Goal: Information Seeking & Learning: Learn about a topic

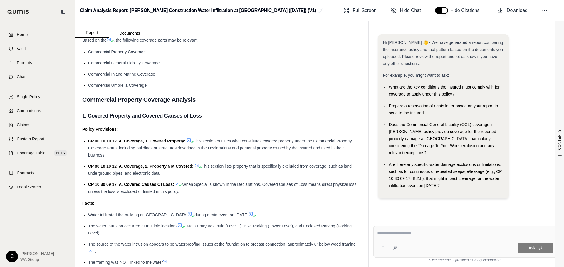
scroll to position [1002, 0]
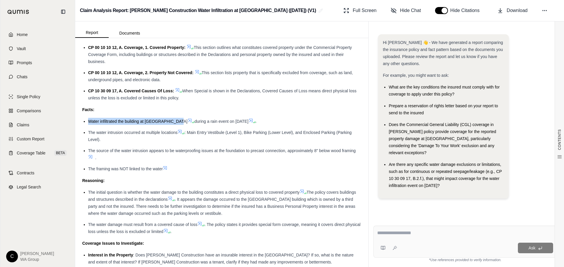
drag, startPoint x: 173, startPoint y: 122, endPoint x: 87, endPoint y: 121, distance: 85.7
click at [87, 121] on ul "Water infiltrated the building at [GEOGRAPHIC_DATA] during a rain event on [DAT…" at bounding box center [221, 145] width 279 height 55
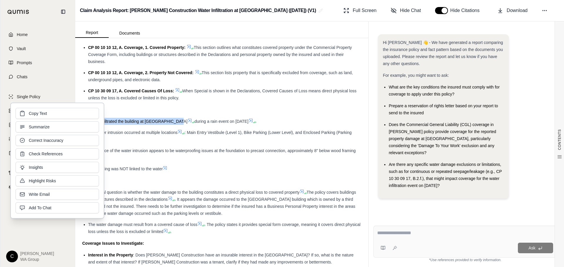
copy span "Water infiltrated the building at [GEOGRAPHIC_DATA]"
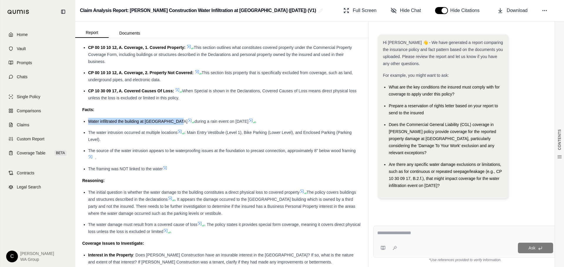
drag, startPoint x: 244, startPoint y: 122, endPoint x: 184, endPoint y: 119, distance: 60.5
click at [194, 119] on span "during a rain event on [DATE]" at bounding box center [221, 121] width 54 height 5
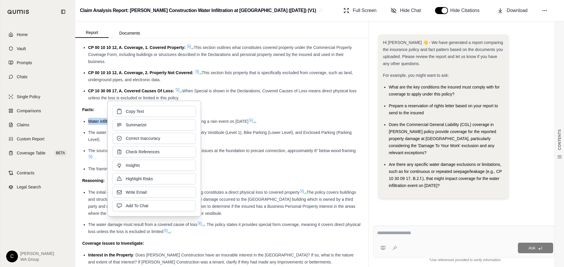
copy span "during a rain event on [DATE]"
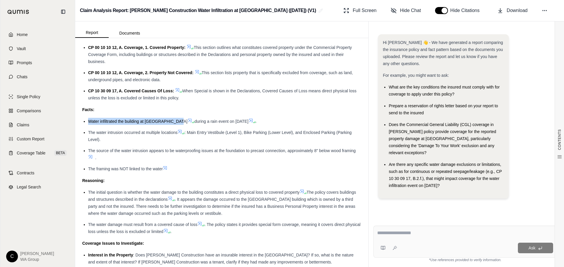
click at [269, 141] on li "The water intrusion occurred at multiple locations : Main Entry Vestibule (Leve…" at bounding box center [224, 136] width 273 height 14
click at [106, 143] on li "The water intrusion occurred at multiple locations : Main Entry Vestibule (Leve…" at bounding box center [224, 136] width 273 height 14
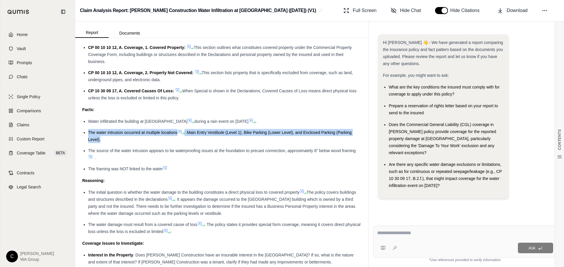
drag, startPoint x: 100, startPoint y: 142, endPoint x: 87, endPoint y: 133, distance: 15.8
click at [87, 133] on ul "Water infiltrated the building at [GEOGRAPHIC_DATA] during a rain event on [DAT…" at bounding box center [221, 145] width 279 height 55
copy li "The water intrusion occurred at multiple locations : Main Entry Vestibule (Leve…"
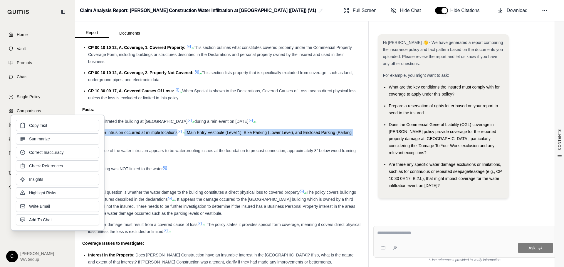
click at [202, 171] on li "The framing was NOT linked to the water" at bounding box center [224, 169] width 273 height 7
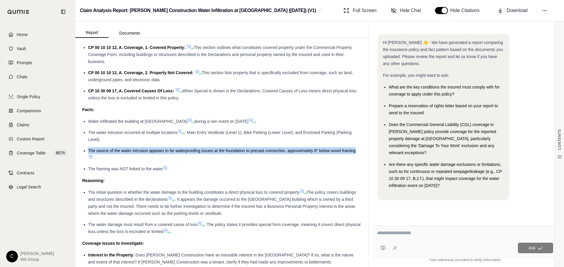
drag, startPoint x: 356, startPoint y: 149, endPoint x: 85, endPoint y: 149, distance: 271.8
click at [88, 149] on li "The source of the water intrusion appears to be waterproofing issues at the fou…" at bounding box center [224, 154] width 273 height 14
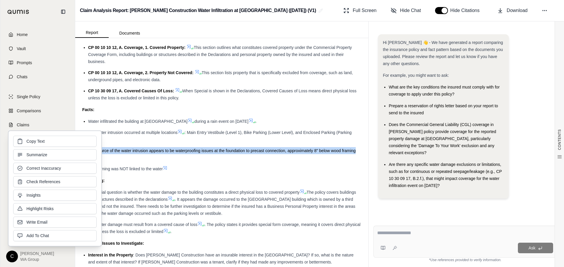
copy span "The source of the water intrusion appears to be waterproofing issues at the fou…"
drag, startPoint x: 202, startPoint y: 180, endPoint x: 171, endPoint y: 178, distance: 31.4
click at [203, 180] on div "Reasoning:" at bounding box center [221, 180] width 279 height 7
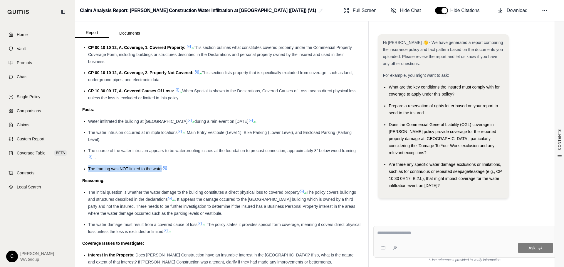
drag, startPoint x: 162, startPoint y: 169, endPoint x: 82, endPoint y: 166, distance: 79.3
click at [82, 166] on ul "Water infiltrated the building at [GEOGRAPHIC_DATA] during a rain event on [DAT…" at bounding box center [221, 145] width 279 height 55
copy span "The framing was NOT linked to the wate"
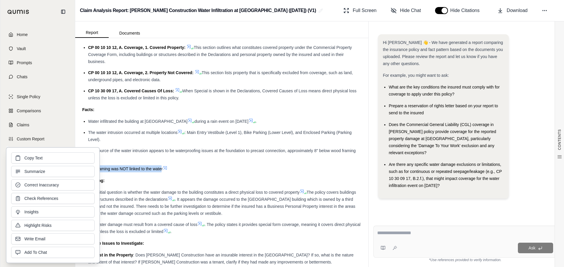
click at [296, 180] on div "Reasoning:" at bounding box center [221, 180] width 279 height 7
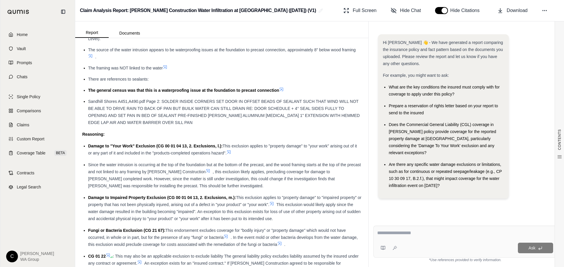
scroll to position [2000, 0]
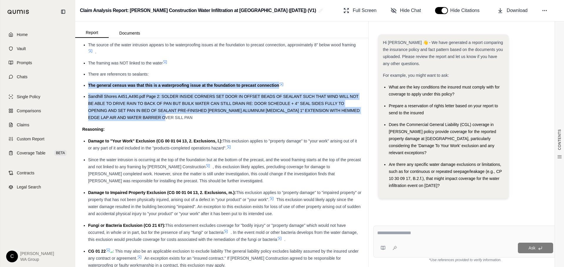
drag, startPoint x: 172, startPoint y: 130, endPoint x: 88, endPoint y: 98, distance: 89.8
click at [88, 98] on ul "Water infiltrated the building at [GEOGRAPHIC_DATA] during a rain event on [DAT…" at bounding box center [221, 66] width 279 height 109
copy ul "The general census was that this is a waterproofing issue at the foundation to …"
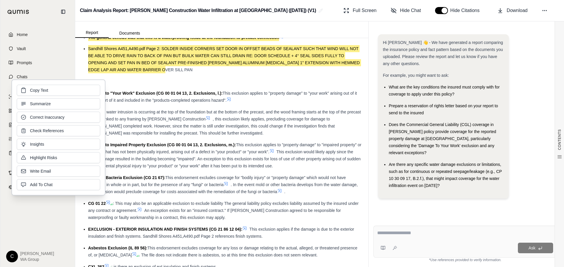
scroll to position [2147, 0]
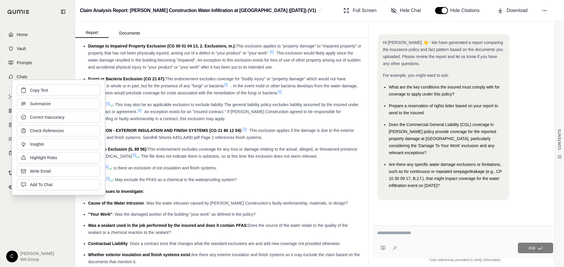
click at [321, 183] on ul "Damage to "Your Work" Exclusion (CG 00 01 04 13, 2. Exclusions, l.): This exclu…" at bounding box center [221, 87] width 279 height 193
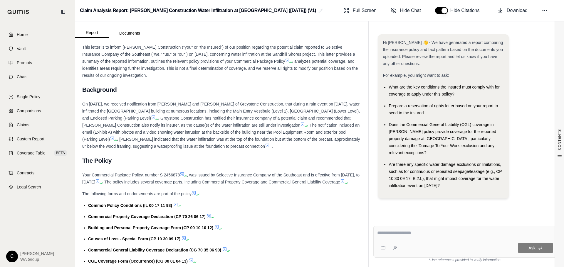
scroll to position [3409, 0]
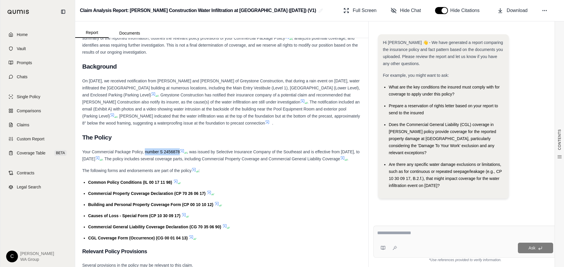
copy span "number S 2456878"
drag, startPoint x: 179, startPoint y: 165, endPoint x: 144, endPoint y: 167, distance: 35.0
click at [144, 154] on span "Your Commercial Package Policy, number S 2456878" at bounding box center [130, 152] width 97 height 5
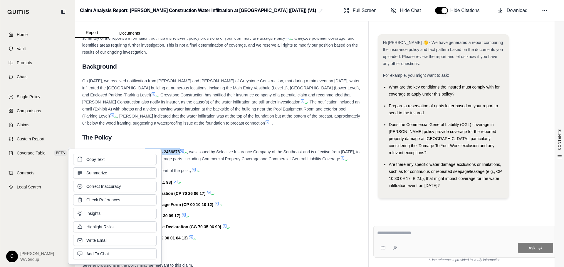
click at [291, 186] on li "Common Policy Conditions (IL 00 17 11 98)" at bounding box center [224, 182] width 273 height 7
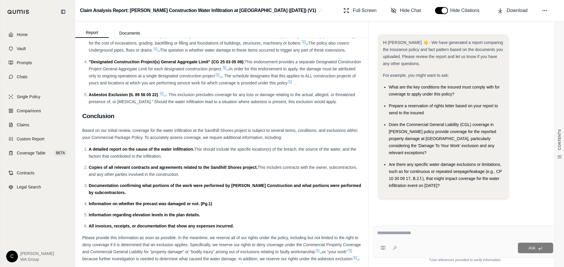
scroll to position [4022, 0]
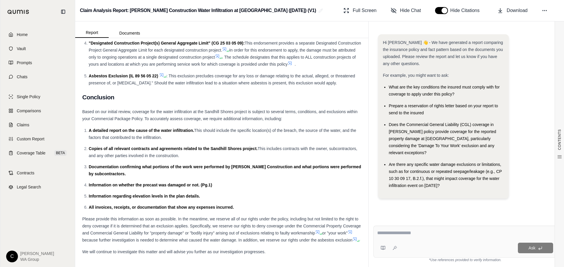
click at [415, 241] on div "Ask" at bounding box center [464, 242] width 183 height 32
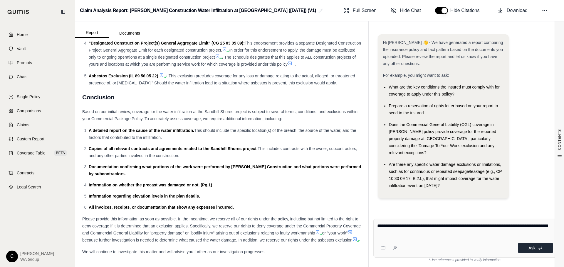
type textarea "**********"
click at [469, 251] on button "Ask" at bounding box center [535, 248] width 35 height 11
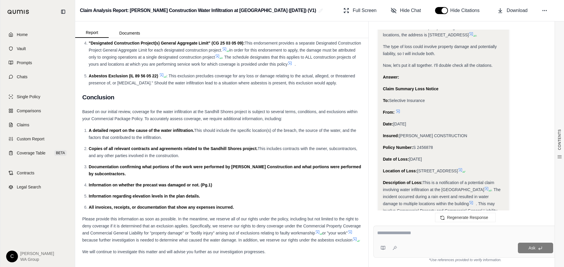
scroll to position [474, 0]
drag, startPoint x: 427, startPoint y: 166, endPoint x: 379, endPoint y: 81, distance: 97.4
click at [379, 81] on div "Analysis: Okay, I need to draft a claim summary loss notice for Selective Insur…" at bounding box center [443, 45] width 130 height 558
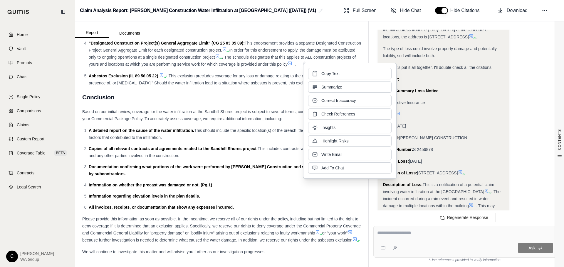
copy div "Claim Summary Loss Notice To: Selective Insurance From: Date: [DATE] Insured: […"
click at [469, 103] on div "Analysis: Okay, I need to draft a claim summary loss notice for Selective Insur…" at bounding box center [465, 47] width 174 height 563
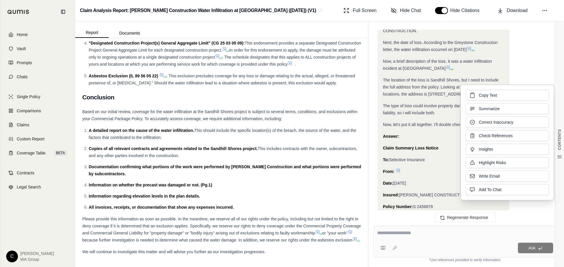
scroll to position [415, 0]
click at [469, 78] on div "The location of the loss is Sandhill Shores, but I need to include the full add…" at bounding box center [443, 88] width 121 height 21
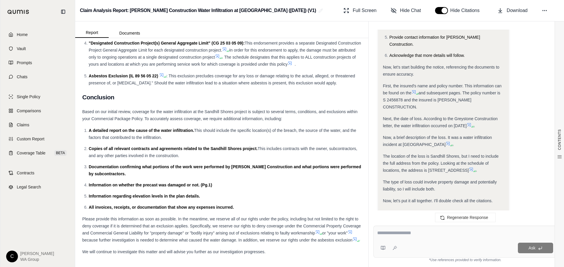
scroll to position [297, 0]
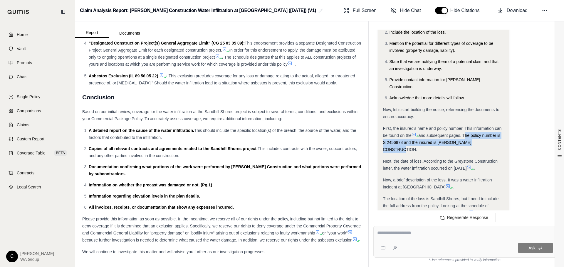
drag, startPoint x: 491, startPoint y: 137, endPoint x: 464, endPoint y: 130, distance: 27.7
click at [464, 130] on div "First, the insured's name and policy number. This information can be found on t…" at bounding box center [443, 139] width 121 height 28
copy span "The policy number is S 2456878 and the insured is [PERSON_NAME] CONSTRUCTION."
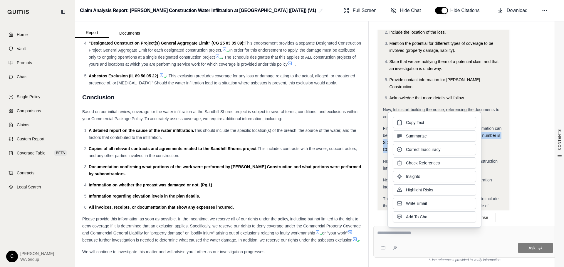
click at [469, 70] on div "Analysis: Okay, I need to draft a claim summary loss notice for Selective Insur…" at bounding box center [443, 221] width 130 height 558
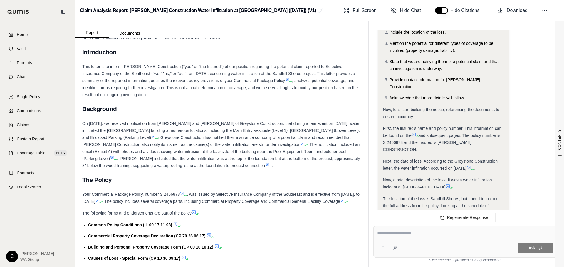
scroll to position [3288, 0]
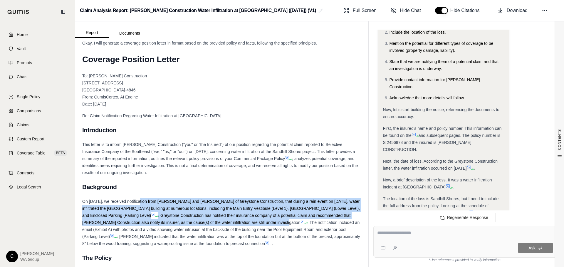
drag, startPoint x: 274, startPoint y: 237, endPoint x: 141, endPoint y: 217, distance: 134.8
click at [141, 217] on div "On [DATE], we received notification from [PERSON_NAME] and [PERSON_NAME] of Gre…" at bounding box center [221, 222] width 279 height 49
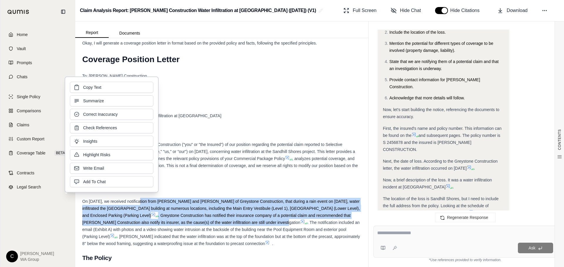
copy div "notification from [PERSON_NAME] and [PERSON_NAME] of Greystone Construction, th…"
drag, startPoint x: 238, startPoint y: 126, endPoint x: 246, endPoint y: 130, distance: 9.0
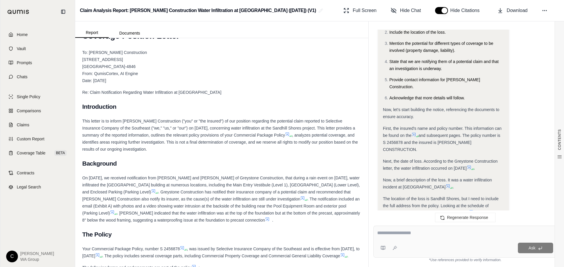
scroll to position [3376, 0]
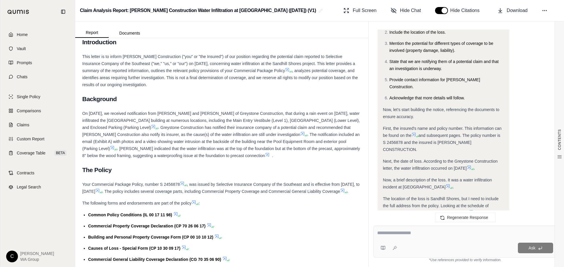
click at [284, 176] on h2 "The Policy" at bounding box center [221, 170] width 279 height 12
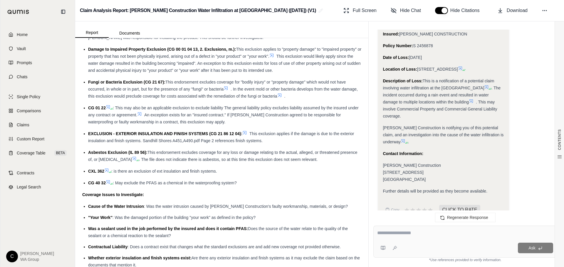
scroll to position [591, 0]
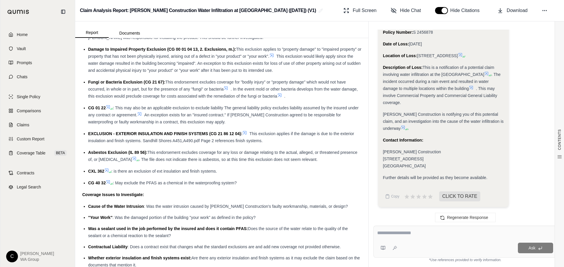
click at [415, 233] on textarea at bounding box center [465, 233] width 176 height 7
type textarea "**********"
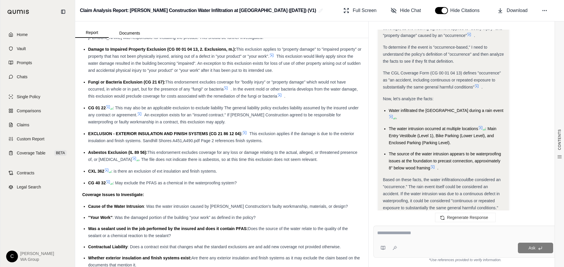
scroll to position [838, 0]
click at [469, 238] on div at bounding box center [465, 234] width 176 height 9
click at [469, 228] on div "Ask" at bounding box center [464, 242] width 183 height 32
type textarea "**********"
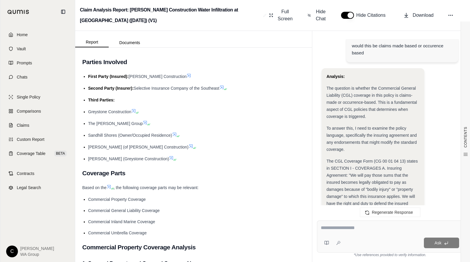
scroll to position [851, 0]
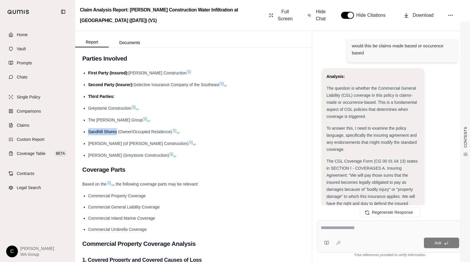
drag, startPoint x: 117, startPoint y: 151, endPoint x: 89, endPoint y: 153, distance: 28.2
click at [89, 134] on span "Sandhill Shores (Owner/Occupied Residence)" at bounding box center [130, 131] width 84 height 5
drag, startPoint x: 130, startPoint y: 129, endPoint x: 88, endPoint y: 132, distance: 42.2
click at [88, 132] on ul "First Party (Insured): [PERSON_NAME] Construction Second Party (Insurer): Selec…" at bounding box center [193, 113] width 223 height 89
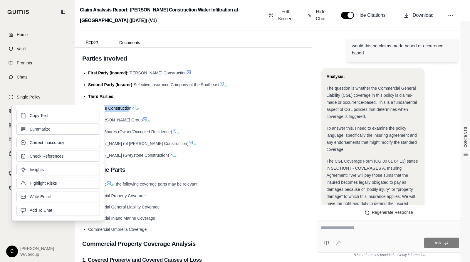
click at [231, 158] on ul "First Party (Insured): [PERSON_NAME] Construction Second Party (Insurer): Selec…" at bounding box center [193, 113] width 223 height 89
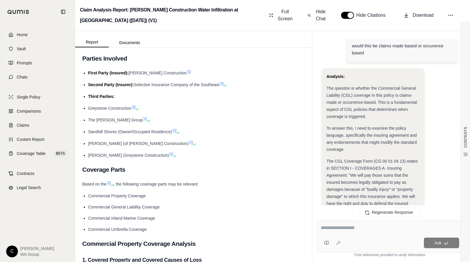
click at [223, 147] on div "[PERSON_NAME] (of [PERSON_NAME] Construction)" at bounding box center [196, 143] width 217 height 7
drag, startPoint x: 172, startPoint y: 152, endPoint x: 83, endPoint y: 151, distance: 89.2
click at [83, 151] on ul "First Party (Insured): [PERSON_NAME] Construction Second Party (Insurer): Selec…" at bounding box center [193, 113] width 223 height 89
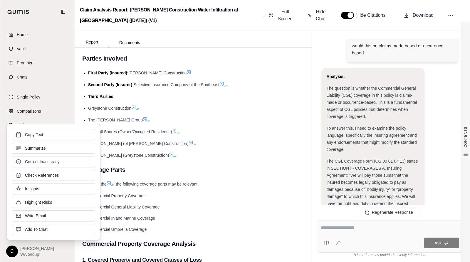
click at [280, 123] on div "The [PERSON_NAME] Group" at bounding box center [196, 119] width 217 height 7
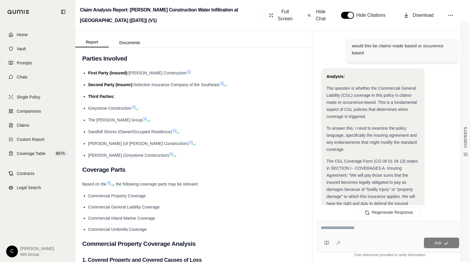
click at [16, 37] on link "Home" at bounding box center [38, 34] width 68 height 13
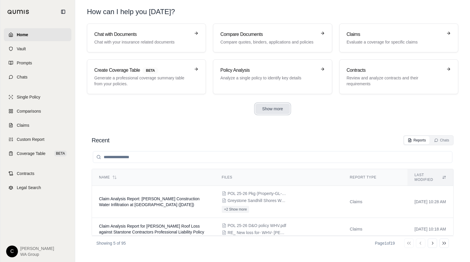
click at [280, 106] on button "Show more" at bounding box center [272, 108] width 35 height 11
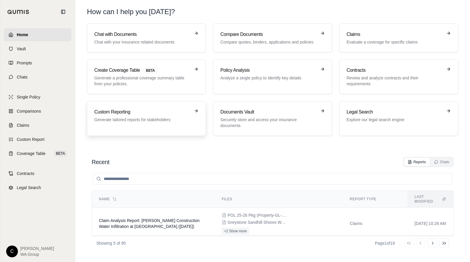
click at [138, 117] on p "Generate tailored reports for stakeholders" at bounding box center [142, 120] width 96 height 6
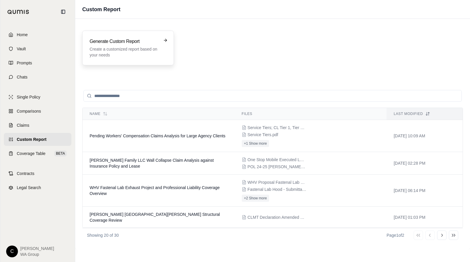
click at [128, 54] on p "Create a customized report based on your needs" at bounding box center [124, 52] width 69 height 12
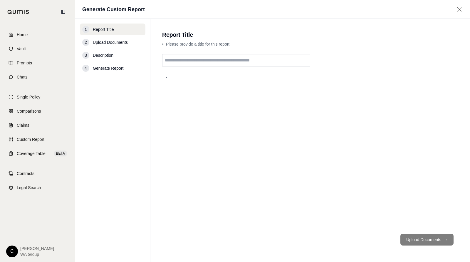
click at [187, 60] on input "text" at bounding box center [236, 60] width 148 height 12
click at [232, 60] on input "text" at bounding box center [236, 60] width 148 height 12
paste input "**********"
type input "**********"
click at [427, 237] on button "Upload Documents →" at bounding box center [426, 239] width 53 height 12
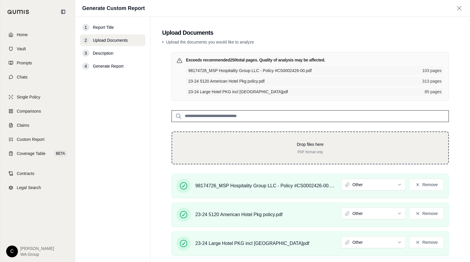
scroll to position [31, 0]
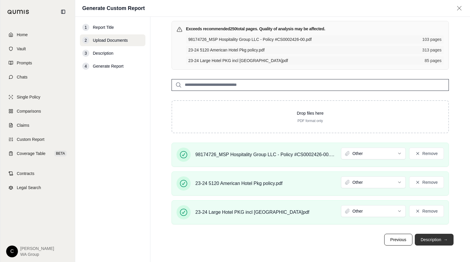
click at [432, 236] on button "Description →" at bounding box center [434, 239] width 39 height 12
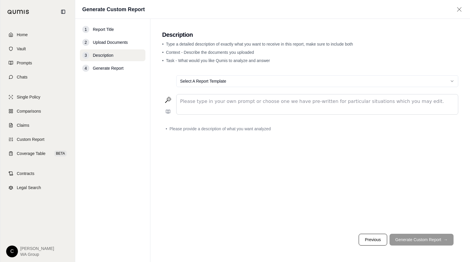
scroll to position [0, 0]
click at [210, 107] on div "editable markdown" at bounding box center [316, 104] width 281 height 20
click at [347, 102] on p "editable markdown" at bounding box center [317, 101] width 274 height 7
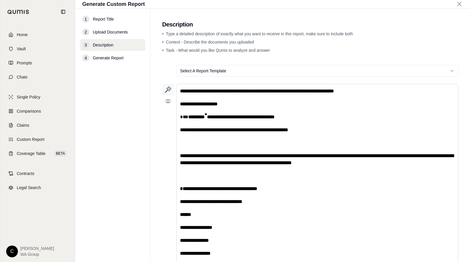
click at [166, 92] on icon at bounding box center [166, 91] width 3 height 3
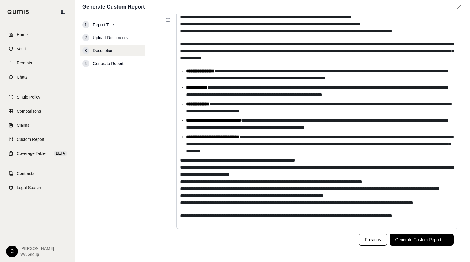
scroll to position [100, 0]
click at [384, 221] on div "**********" at bounding box center [316, 115] width 281 height 225
click at [444, 215] on p "**********" at bounding box center [317, 215] width 274 height 7
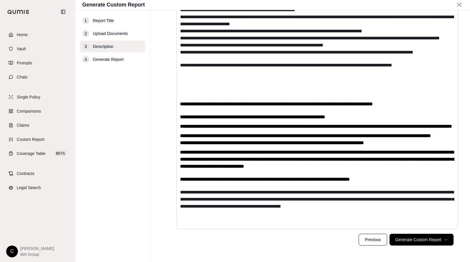
scroll to position [260, 0]
click at [424, 241] on button "Generate Custom Report →" at bounding box center [421, 239] width 64 height 12
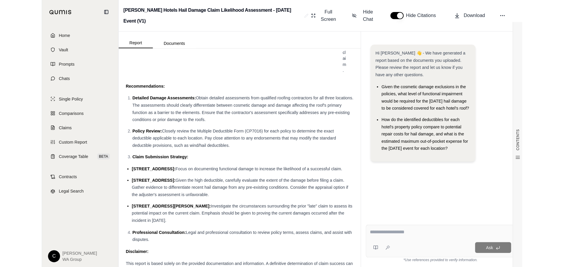
scroll to position [2493, 0]
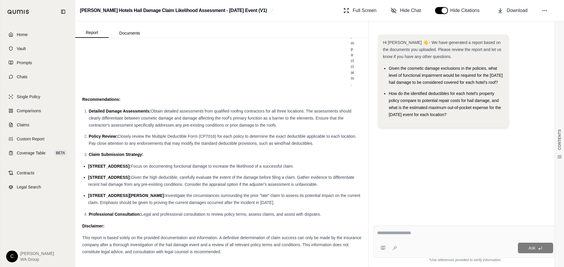
click at [459, 86] on li "Given the cosmetic damage exclusions in the policies, what level of functional …" at bounding box center [445, 75] width 115 height 21
drag, startPoint x: 468, startPoint y: 123, endPoint x: 390, endPoint y: 69, distance: 95.2
click at [390, 69] on ul "Given the cosmetic damage exclusions in the policies, what level of functional …" at bounding box center [443, 91] width 121 height 53
click at [421, 233] on textarea at bounding box center [465, 233] width 176 height 7
paste textarea "**********"
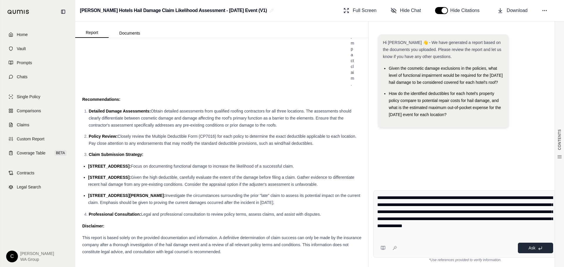
type textarea "**********"
click at [469, 248] on button "Ask" at bounding box center [535, 248] width 35 height 11
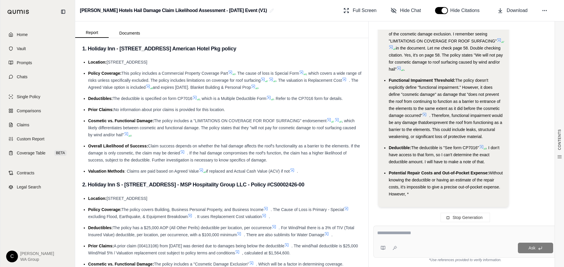
scroll to position [0, 0]
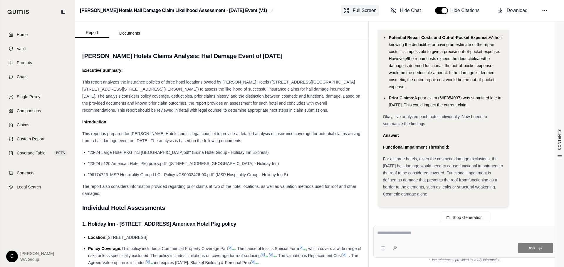
click at [367, 12] on span "Full Screen" at bounding box center [365, 10] width 24 height 7
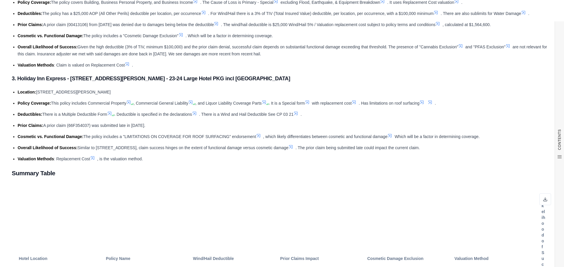
scroll to position [382, 0]
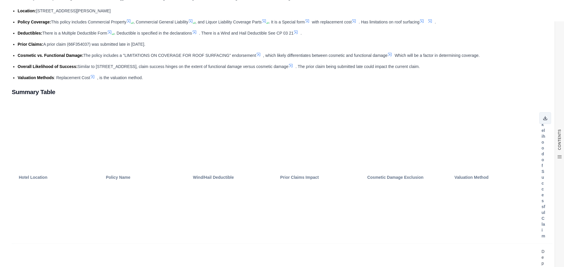
click at [469, 122] on button at bounding box center [545, 118] width 12 height 12
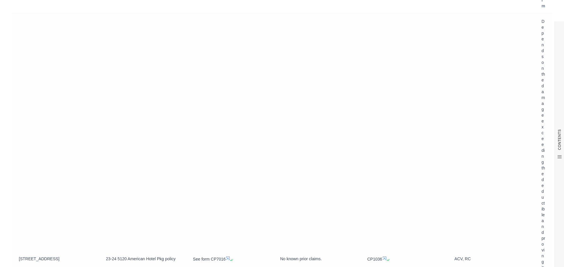
scroll to position [675, 0]
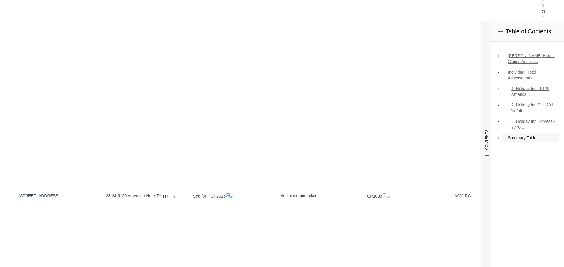
click at [469, 139] on link "Summary Table" at bounding box center [530, 137] width 57 height 9
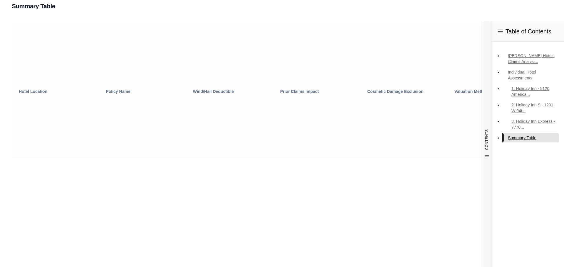
click at [360, 139] on th "Cosmetic Damage Exclusion" at bounding box center [403, 91] width 87 height 133
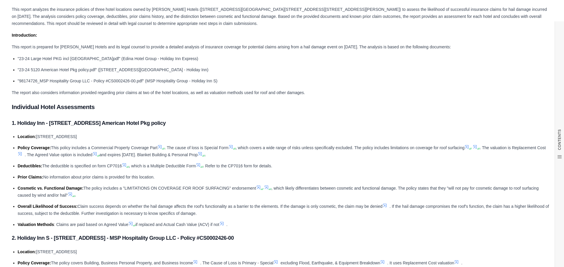
scroll to position [0, 0]
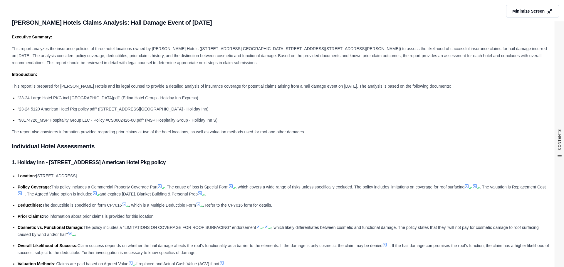
click at [469, 12] on span "Minimize Screen" at bounding box center [528, 11] width 32 height 6
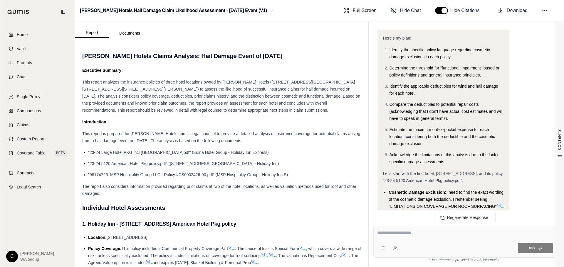
scroll to position [72, 0]
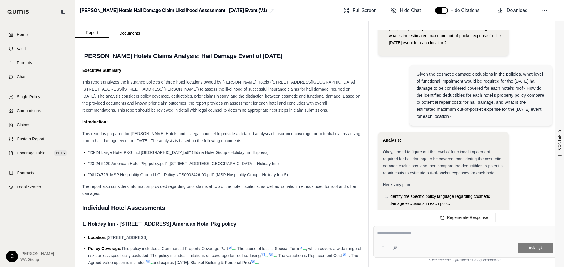
drag, startPoint x: 485, startPoint y: 122, endPoint x: 417, endPoint y: 80, distance: 79.9
click at [417, 80] on div "Given the cosmetic damage exclusions in the policies, what level of functional …" at bounding box center [480, 95] width 129 height 49
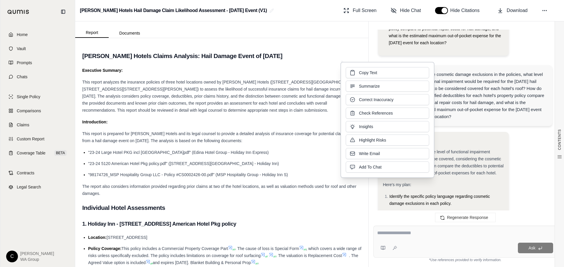
click at [311, 58] on h2 "[PERSON_NAME] Hotels Claims Analysis: Hail Damage Event of [DATE]" at bounding box center [221, 56] width 279 height 12
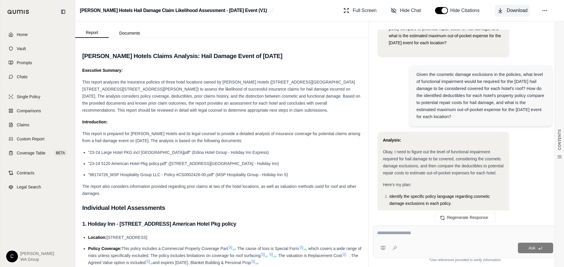
click at [469, 10] on span "Download" at bounding box center [516, 10] width 21 height 7
click at [469, 10] on icon at bounding box center [544, 11] width 6 height 6
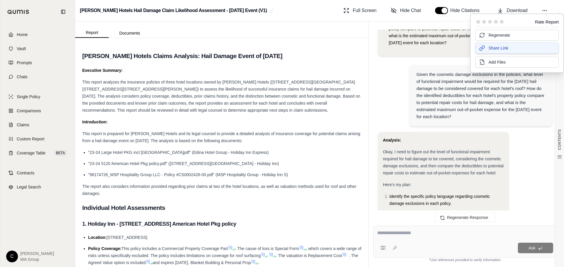
click at [469, 48] on span "Share Link" at bounding box center [498, 48] width 20 height 6
click at [469, 144] on div "Analysis:" at bounding box center [443, 140] width 121 height 7
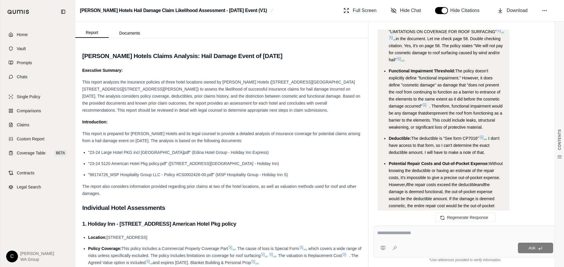
scroll to position [395, 0]
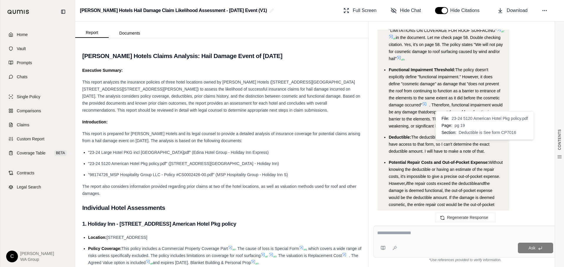
click at [469, 139] on icon at bounding box center [481, 136] width 5 height 5
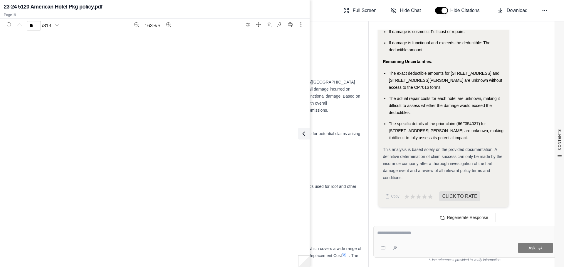
type input "**"
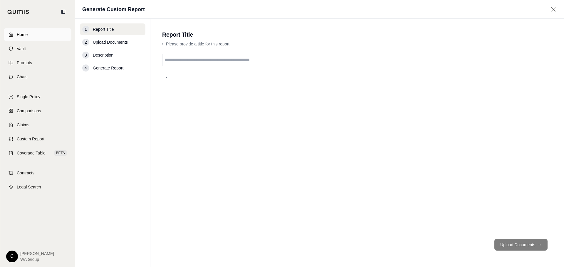
click at [26, 36] on span "Home" at bounding box center [22, 35] width 11 height 6
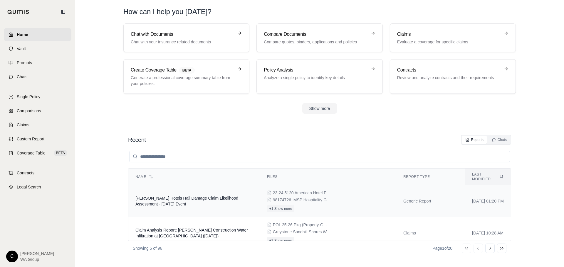
click at [161, 196] on span "[PERSON_NAME] Hotels Hail Damage Claim Likelihood Assessment - [DATE] Event" at bounding box center [186, 201] width 103 height 11
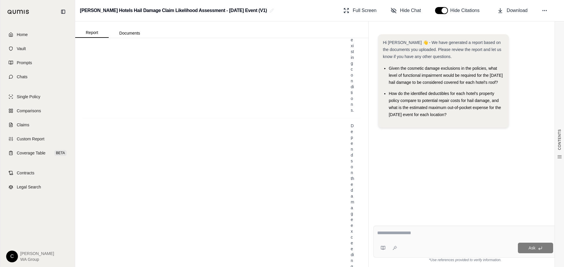
scroll to position [1849, 0]
drag, startPoint x: 421, startPoint y: 88, endPoint x: 417, endPoint y: 89, distance: 3.6
click at [421, 86] on li "Given the cosmetic damage exclusions in the policies, what level of functional …" at bounding box center [445, 75] width 115 height 21
drag, startPoint x: 415, startPoint y: 90, endPoint x: 386, endPoint y: 68, distance: 35.2
click at [386, 68] on ul "Given the cosmetic damage exclusions in the policies, what level of functional …" at bounding box center [443, 91] width 121 height 53
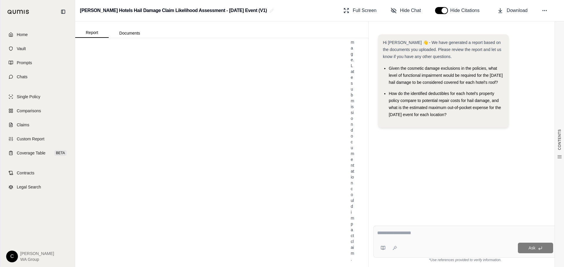
scroll to position [2493, 0]
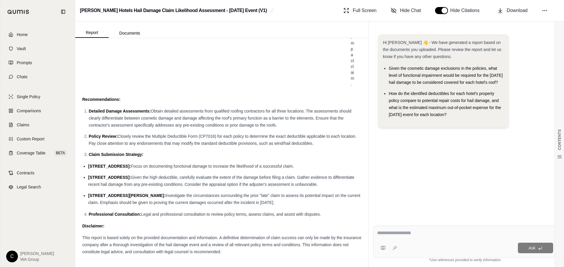
drag, startPoint x: 463, startPoint y: 123, endPoint x: 388, endPoint y: 102, distance: 78.1
click at [388, 102] on ul "Given the cosmetic damage exclusions in the policies, what level of functional …" at bounding box center [443, 91] width 121 height 53
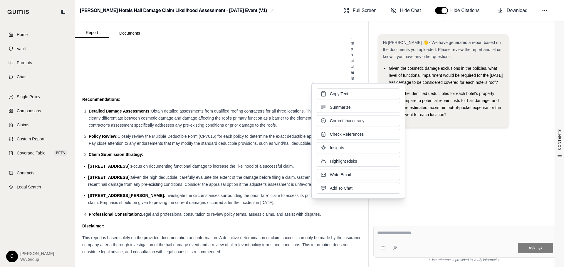
click at [399, 235] on textarea at bounding box center [465, 233] width 176 height 7
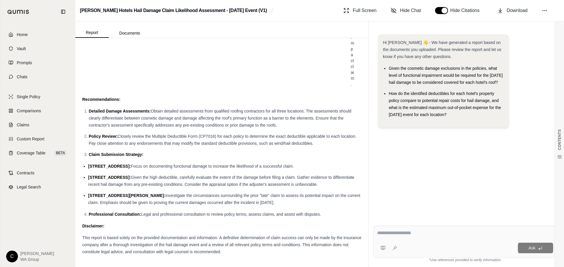
paste textarea "**********"
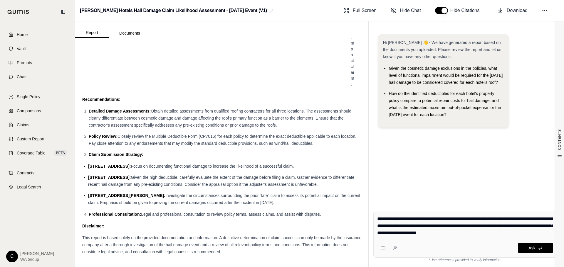
type textarea "**********"
drag, startPoint x: 422, startPoint y: 87, endPoint x: 388, endPoint y: 68, distance: 38.8
click at [388, 68] on li "Given the cosmetic damage exclusions in the policies, what level of functional …" at bounding box center [445, 75] width 115 height 21
click at [469, 234] on textarea "**********" at bounding box center [465, 226] width 176 height 21
drag, startPoint x: 514, startPoint y: 234, endPoint x: 358, endPoint y: 213, distance: 157.4
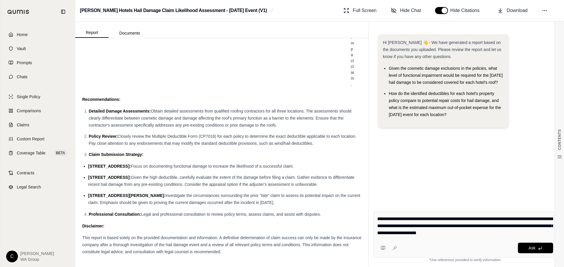
click at [358, 213] on div "Report Documents CONTENTS Table of Contents [PERSON_NAME] Hotels Claims Analysi…" at bounding box center [319, 144] width 488 height 246
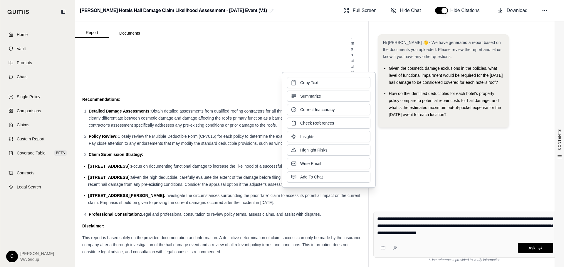
click button "Copy Text" at bounding box center [328, 82] width 83 height 11
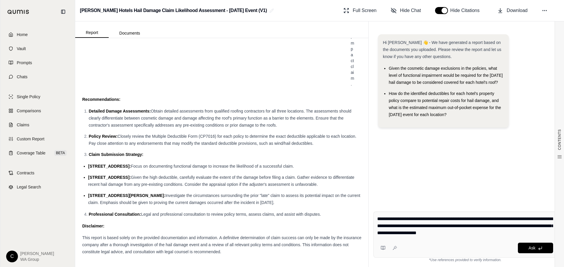
click at [469, 183] on div "Hi [PERSON_NAME] 👋 - We have generated a report based on the documents you uplo…" at bounding box center [464, 116] width 183 height 173
drag, startPoint x: 514, startPoint y: 235, endPoint x: 269, endPoint y: 213, distance: 245.7
click at [269, 213] on div "Report Documents CONTENTS Table of Contents [PERSON_NAME] Hotels Claims Analysi…" at bounding box center [319, 144] width 488 height 246
click at [469, 169] on div "Hi [PERSON_NAME] 👋 - We have generated a report based on the documents you uplo…" at bounding box center [464, 116] width 183 height 173
click at [469, 235] on textarea "**********" at bounding box center [465, 226] width 176 height 21
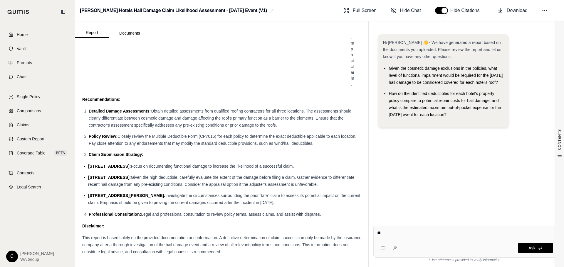
type textarea "*"
drag, startPoint x: 217, startPoint y: 137, endPoint x: 200, endPoint y: 138, distance: 17.4
click at [200, 138] on span "Closely review the Multiple Deductible Form (CP7016) for each policy to determi…" at bounding box center [222, 140] width 267 height 12
drag, startPoint x: 316, startPoint y: 146, endPoint x: 117, endPoint y: 135, distance: 198.5
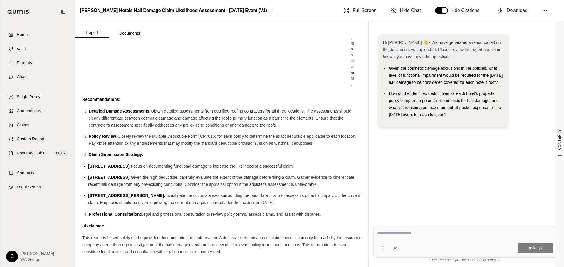
click at [117, 135] on li "Policy Review: Closely review the Multiple Deductible Form (CP7016) for each po…" at bounding box center [225, 140] width 272 height 14
click at [469, 232] on textarea at bounding box center [465, 233] width 176 height 7
paste textarea "**********"
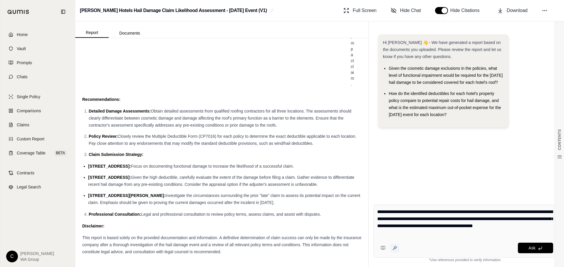
type textarea "**********"
click at [395, 250] on icon at bounding box center [394, 248] width 5 height 5
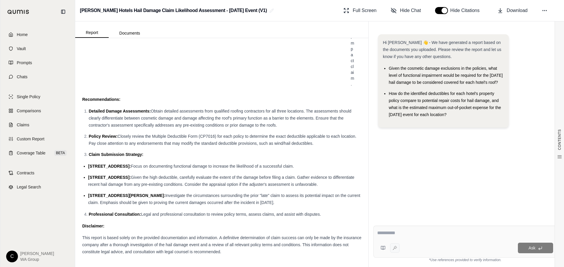
type textarea "**********"
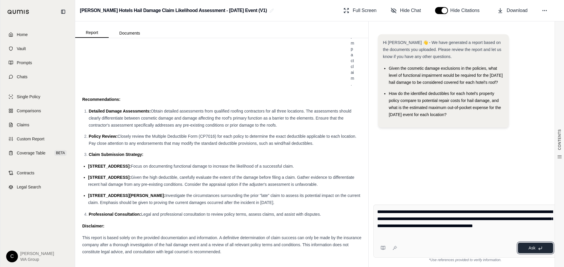
click at [469, 249] on button "Ask" at bounding box center [535, 248] width 35 height 11
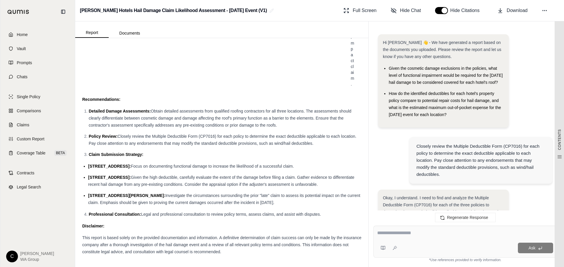
scroll to position [973, 0]
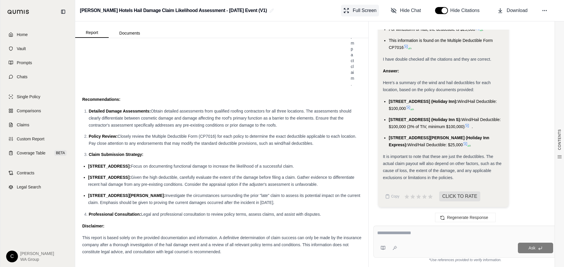
click at [357, 14] on span "Full Screen" at bounding box center [365, 10] width 24 height 7
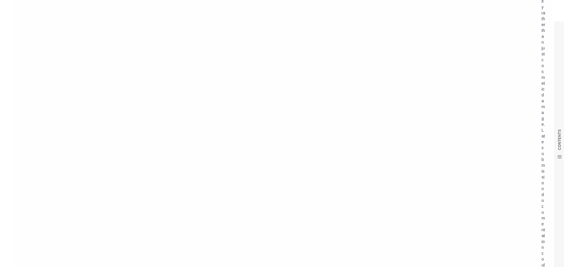
scroll to position [2290, 0]
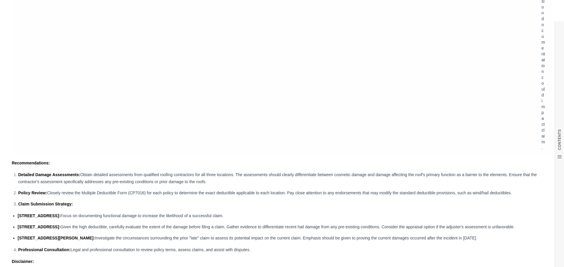
drag, startPoint x: 21, startPoint y: 32, endPoint x: 480, endPoint y: 130, distance: 470.0
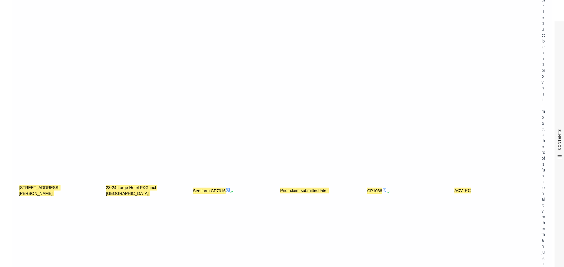
scroll to position [1849, 0]
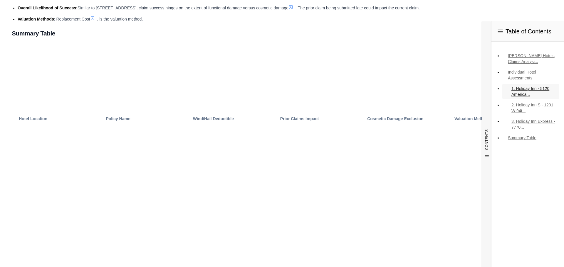
click at [469, 85] on link "1. Holiday Inn - 5120 America..." at bounding box center [530, 91] width 57 height 15
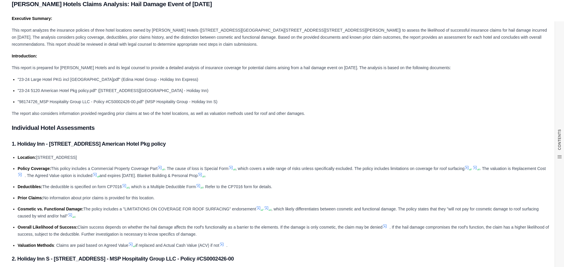
scroll to position [0, 0]
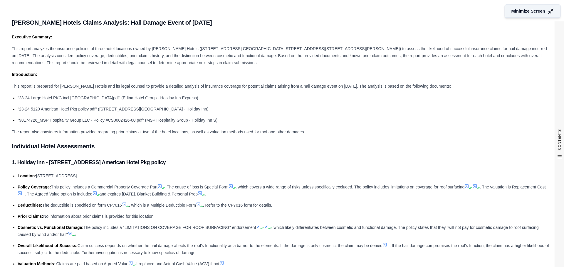
click at [469, 15] on button "Minimize Screen" at bounding box center [532, 11] width 56 height 14
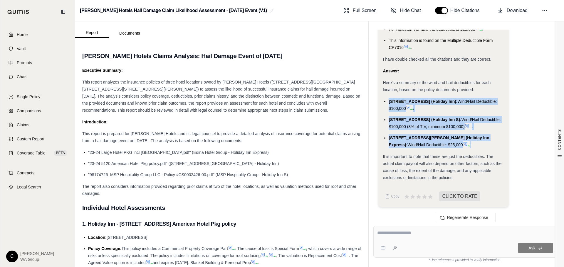
drag, startPoint x: 437, startPoint y: 146, endPoint x: 371, endPoint y: 100, distance: 80.3
click at [371, 100] on div "Hi [PERSON_NAME] 👋 - We have generated a report based on the documents you uplo…" at bounding box center [464, 123] width 193 height 196
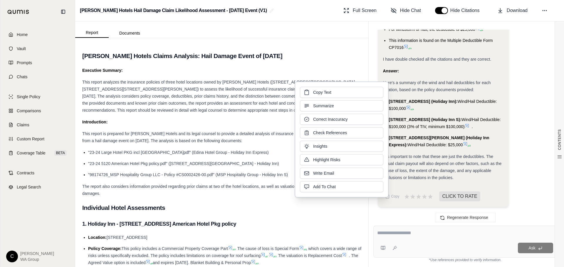
click at [463, 74] on div "Answer:" at bounding box center [443, 71] width 121 height 7
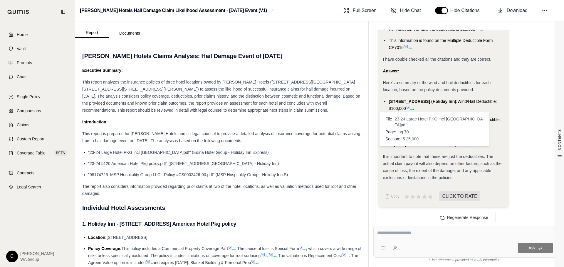
drag, startPoint x: 383, startPoint y: 81, endPoint x: 427, endPoint y: 145, distance: 77.4
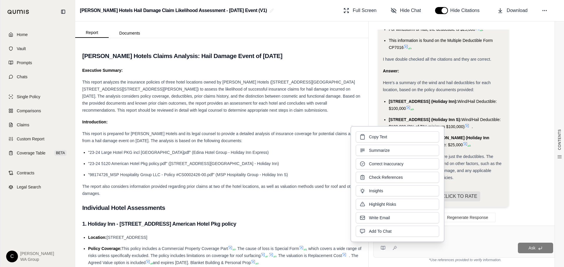
click at [323, 60] on h2 "[PERSON_NAME] Hotels Claims Analysis: Hail Damage Event of [DATE]" at bounding box center [221, 56] width 279 height 12
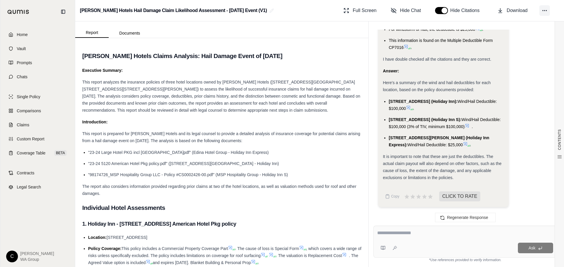
click at [469, 10] on icon at bounding box center [544, 11] width 6 height 6
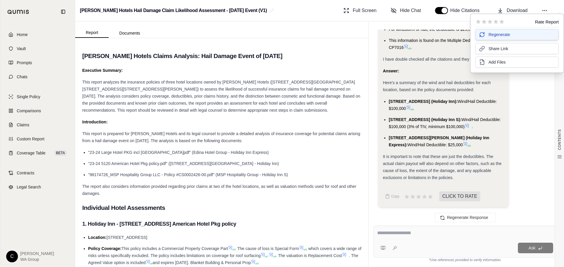
click at [469, 37] on span "Regenerate" at bounding box center [498, 35] width 21 height 6
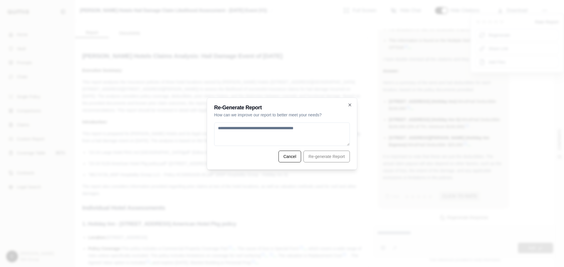
click at [280, 132] on textarea at bounding box center [282, 134] width 136 height 23
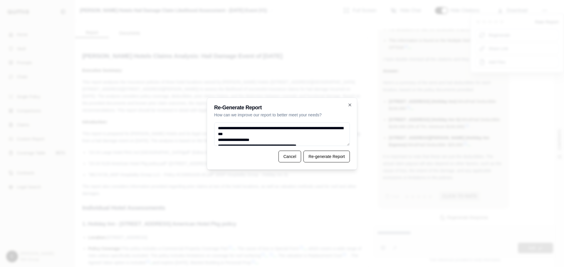
scroll to position [1042, 0]
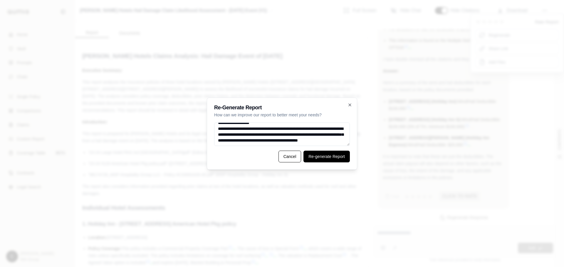
type textarea "**********"
click at [324, 157] on button "Re-generate Report" at bounding box center [326, 157] width 46 height 12
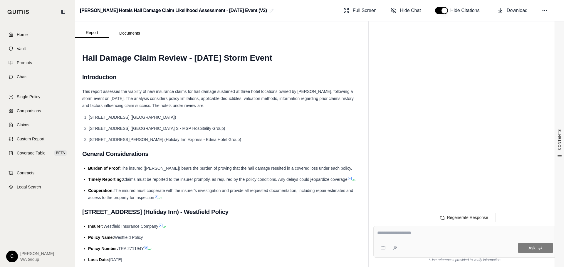
scroll to position [781, 0]
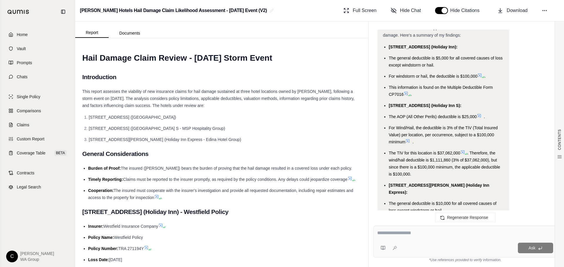
click at [305, 127] on li "[STREET_ADDRESS] ([GEOGRAPHIC_DATA] S - MSP Hospitality Group)" at bounding box center [225, 128] width 272 height 7
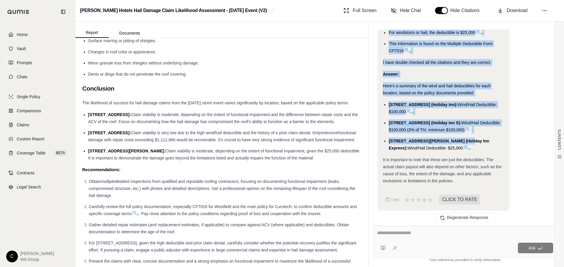
scroll to position [973, 0]
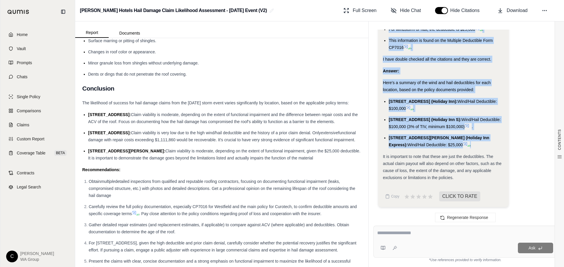
drag, startPoint x: 389, startPoint y: 96, endPoint x: 436, endPoint y: 145, distance: 68.5
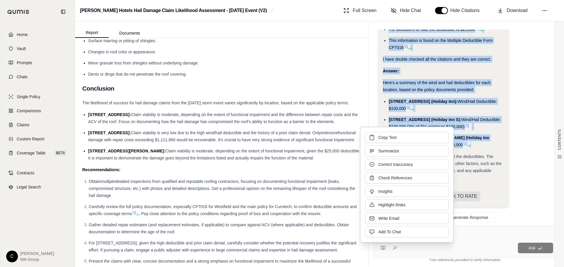
click at [469, 180] on div "It is important to note that these are just the deductibles. The actual claim p…" at bounding box center [443, 167] width 121 height 28
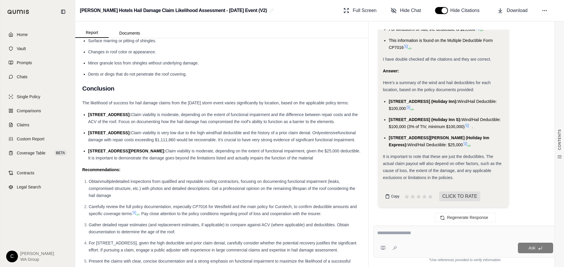
click at [394, 199] on button "Copy" at bounding box center [392, 197] width 19 height 12
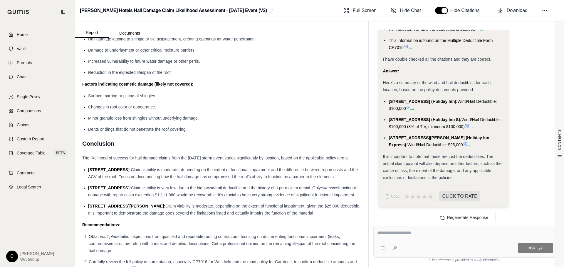
scroll to position [1549, 0]
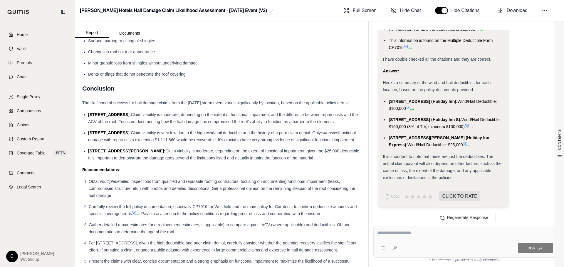
click at [289, 258] on li "Present the claims with clear, concise documentation and a strong emphasis on f…" at bounding box center [225, 265] width 272 height 14
click at [277, 100] on div "The likelihood of success for hail damage claims from the [DATE] storm event va…" at bounding box center [221, 103] width 279 height 7
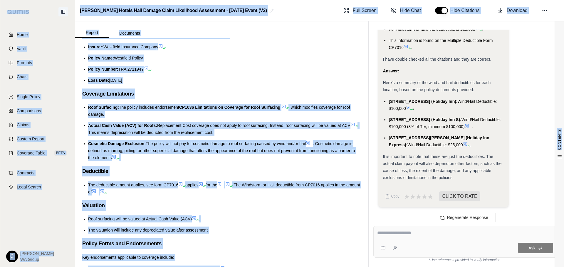
scroll to position [0, 0]
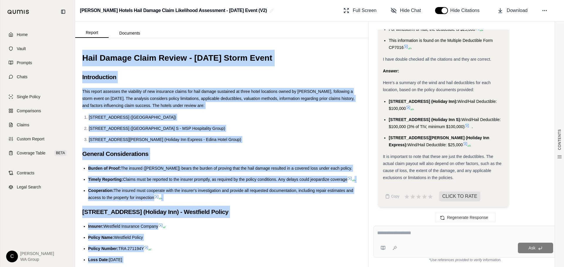
drag, startPoint x: 113, startPoint y: 253, endPoint x: 81, endPoint y: 56, distance: 199.5
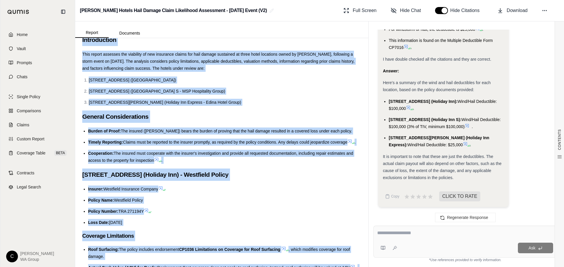
scroll to position [88, 0]
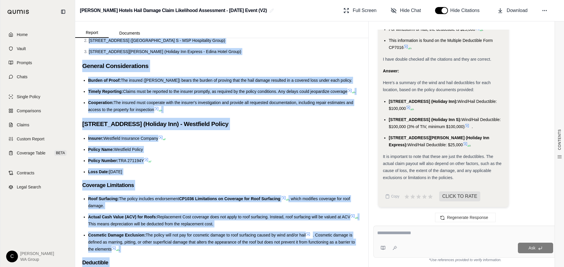
click at [311, 161] on ul "Insurer: Westfield Insurance Company Policy Name: Westfield Policy Policy Numbe…" at bounding box center [221, 155] width 279 height 41
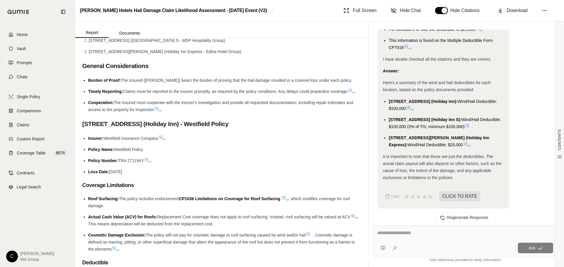
click at [327, 113] on li "Cooperation: The insured must cooperate with the insurer's investigation and pr…" at bounding box center [224, 106] width 273 height 14
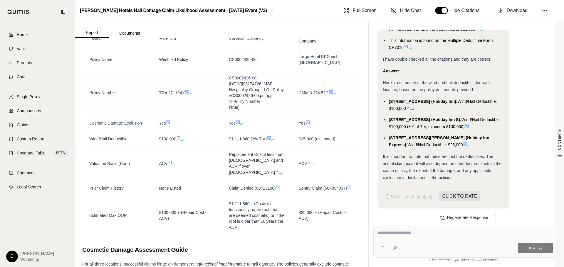
scroll to position [1262, 0]
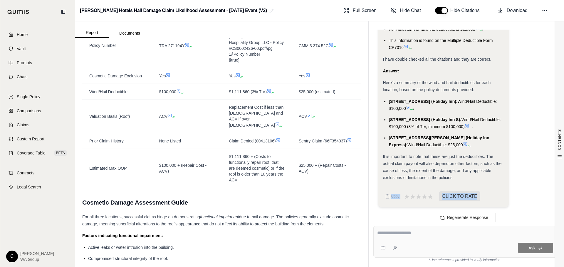
drag, startPoint x: 369, startPoint y: 213, endPoint x: 371, endPoint y: 205, distance: 8.3
click at [371, 205] on div "Hi [PERSON_NAME] 👋 - We have generated a report based on the documents you uplo…" at bounding box center [464, 123] width 193 height 196
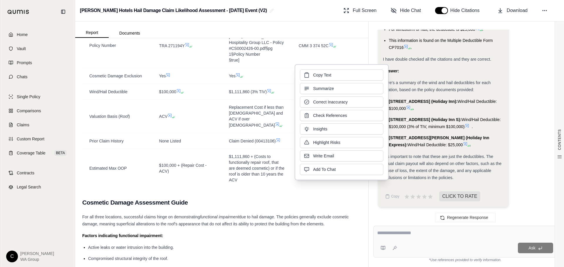
click at [324, 244] on li "Active leaks or water intrusion into the building." at bounding box center [224, 247] width 273 height 7
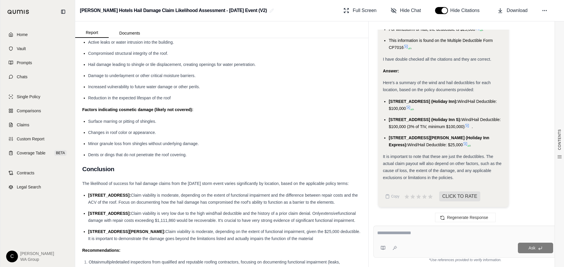
scroll to position [1549, 0]
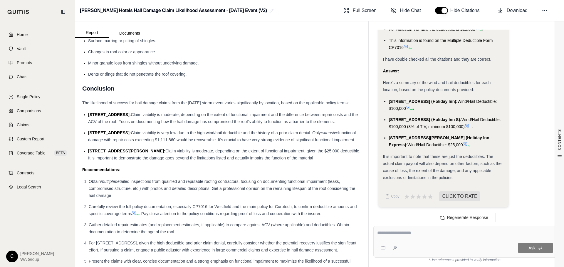
click at [313, 166] on div "Recommendations:" at bounding box center [221, 169] width 279 height 7
click at [311, 166] on div "Recommendations:" at bounding box center [221, 169] width 279 height 7
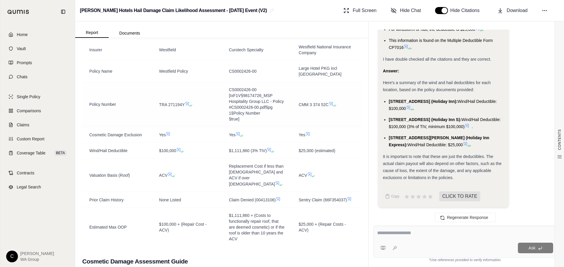
scroll to position [1108, 0]
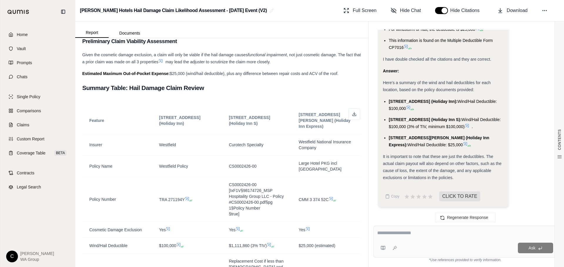
click at [329, 82] on h2 "Summary Table: Hail Damage Claim Review" at bounding box center [221, 88] width 279 height 12
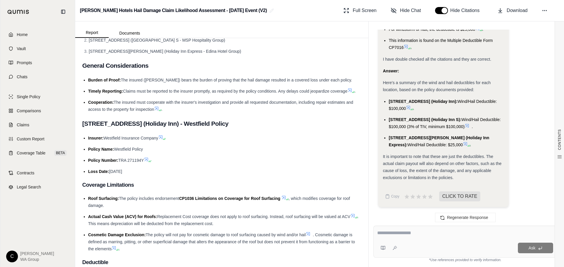
scroll to position [0, 0]
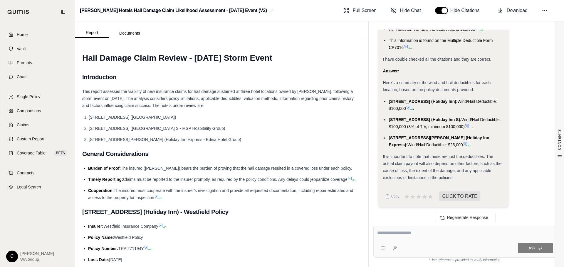
drag, startPoint x: 315, startPoint y: 58, endPoint x: 85, endPoint y: 56, distance: 229.9
click at [85, 56] on h1 "Hail Damage Claim Review - [DATE] Storm Event" at bounding box center [221, 58] width 279 height 16
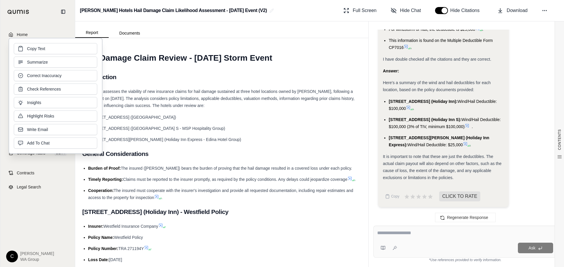
click at [272, 81] on h2 "Introduction" at bounding box center [221, 77] width 279 height 12
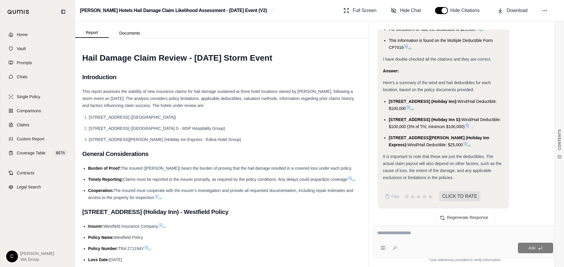
drag, startPoint x: 264, startPoint y: 81, endPoint x: 246, endPoint y: 81, distance: 17.9
click at [264, 81] on h2 "Introduction" at bounding box center [221, 77] width 279 height 12
drag, startPoint x: 325, startPoint y: 62, endPoint x: 313, endPoint y: 59, distance: 12.6
click at [325, 62] on h1 "Hail Damage Claim Review - [DATE] Storm Event" at bounding box center [221, 58] width 279 height 16
drag, startPoint x: 312, startPoint y: 59, endPoint x: 78, endPoint y: 54, distance: 233.7
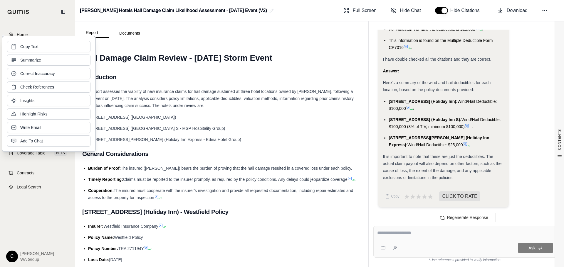
click at [315, 76] on h2 "Introduction" at bounding box center [221, 77] width 279 height 12
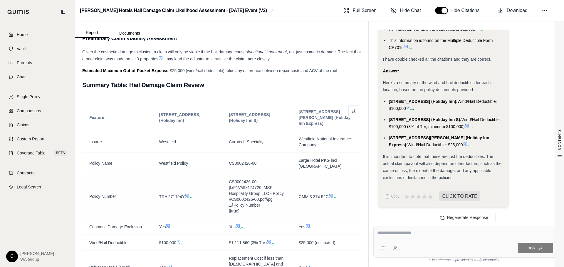
scroll to position [1145, 0]
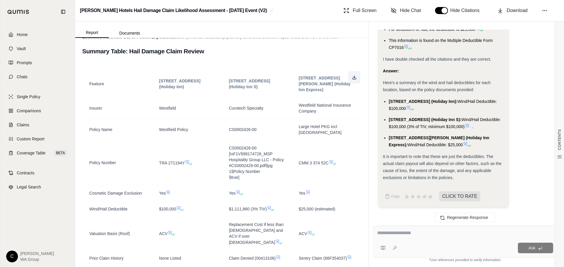
click at [348, 72] on button at bounding box center [354, 78] width 12 height 12
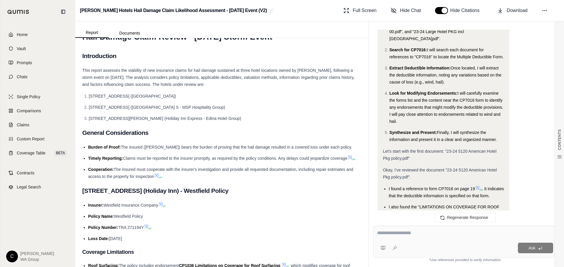
scroll to position [0, 0]
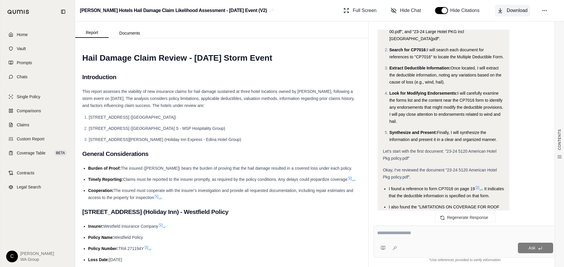
click at [469, 11] on span "Download" at bounding box center [516, 10] width 21 height 7
click at [469, 14] on span "Download" at bounding box center [516, 10] width 21 height 7
click at [437, 10] on button "button" at bounding box center [441, 10] width 13 height 7
click at [350, 9] on button "Full Screen" at bounding box center [360, 11] width 38 height 12
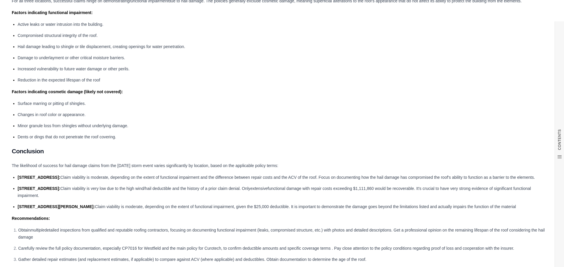
scroll to position [1281, 0]
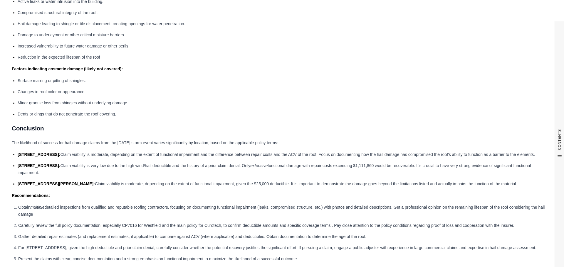
click at [469, 181] on li "[STREET_ADDRESS][PERSON_NAME]: Claim viability is moderate, depending on the ex…" at bounding box center [285, 184] width 534 height 7
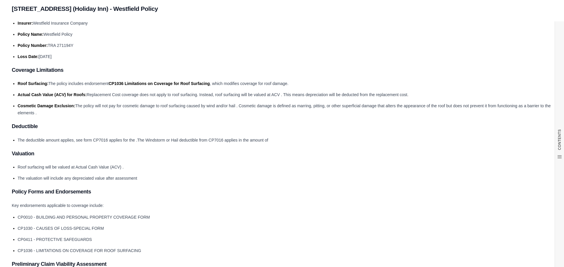
scroll to position [0, 0]
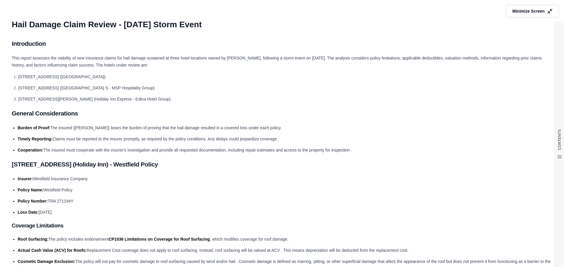
drag, startPoint x: 475, startPoint y: 177, endPoint x: 5, endPoint y: 19, distance: 496.2
click at [463, 178] on li "Insurer: Westfield Insurance Company" at bounding box center [285, 179] width 534 height 7
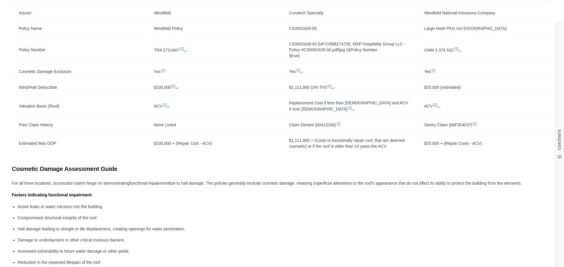
scroll to position [1017, 0]
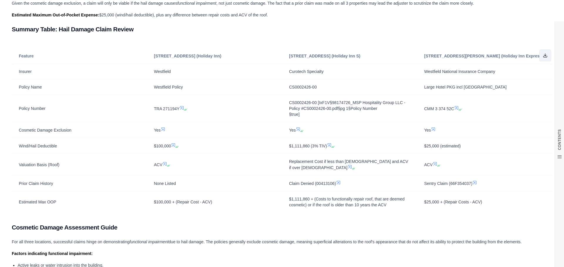
click at [469, 55] on line at bounding box center [545, 55] width 0 height 2
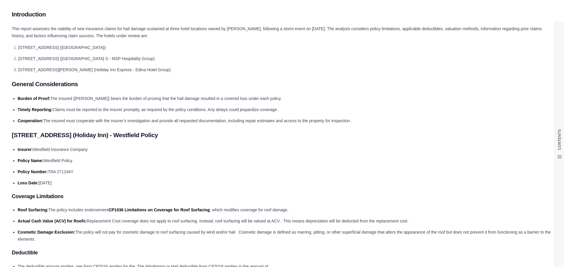
scroll to position [0, 0]
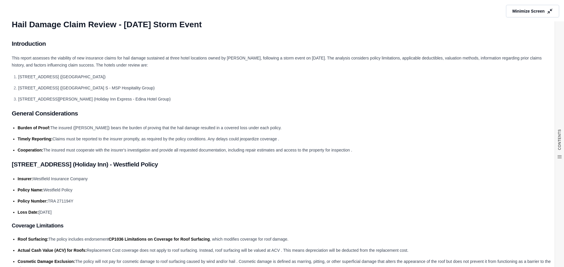
click at [469, 13] on span "Minimize Screen" at bounding box center [528, 11] width 32 height 6
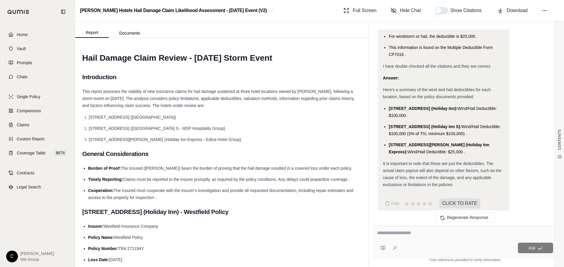
click at [316, 128] on li "[STREET_ADDRESS] ([GEOGRAPHIC_DATA] S - MSP Hospitality Group)" at bounding box center [225, 128] width 272 height 7
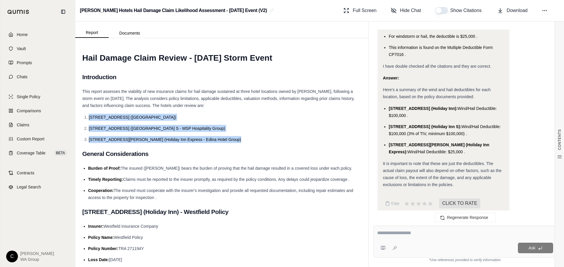
drag, startPoint x: 227, startPoint y: 141, endPoint x: 84, endPoint y: 120, distance: 144.1
click at [84, 120] on ol "[STREET_ADDRESS] ([GEOGRAPHIC_DATA]) [STREET_ADDRESS] ([GEOGRAPHIC_DATA] S - MS…" at bounding box center [221, 128] width 279 height 29
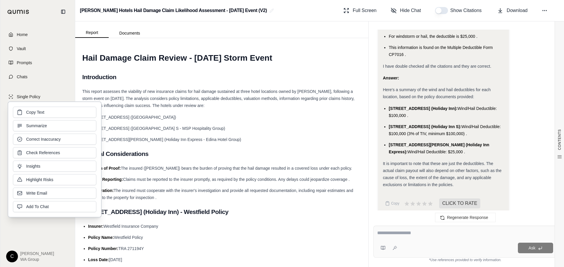
click at [341, 75] on h2 "Introduction" at bounding box center [221, 77] width 279 height 12
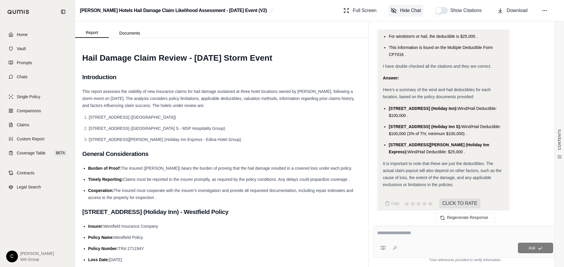
click at [402, 13] on span "Hide Chat" at bounding box center [410, 10] width 21 height 7
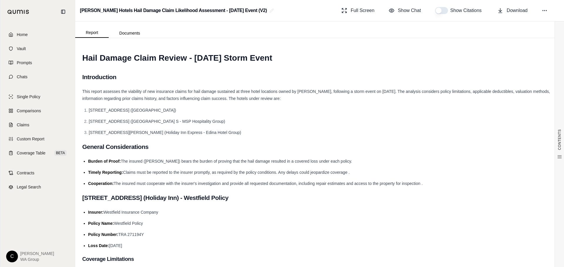
click at [285, 142] on h2 "General Considerations" at bounding box center [319, 147] width 474 height 12
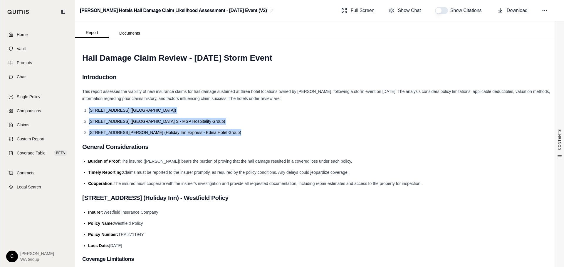
drag, startPoint x: 226, startPoint y: 132, endPoint x: 81, endPoint y: 109, distance: 147.2
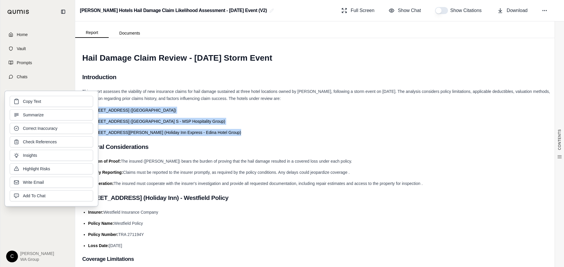
drag, startPoint x: 372, startPoint y: 256, endPoint x: 372, endPoint y: 247, distance: 8.8
click at [372, 256] on h3 "Coverage Limitations" at bounding box center [319, 259] width 474 height 11
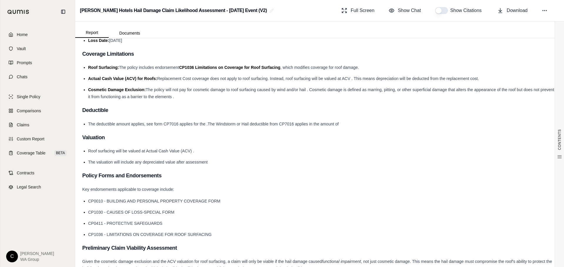
scroll to position [294, 0]
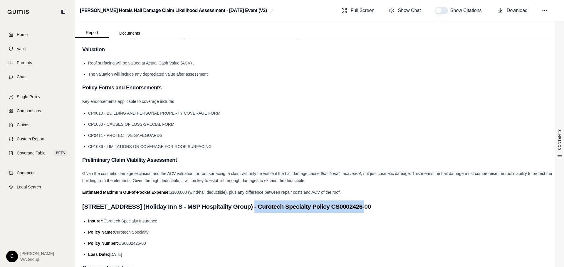
drag, startPoint x: 357, startPoint y: 205, endPoint x: 240, endPoint y: 210, distance: 117.0
click at [240, 210] on h2 "[STREET_ADDRESS] (Holiday Inn S - MSP Hospitality Group) - Curotech Specialty P…" at bounding box center [319, 207] width 474 height 12
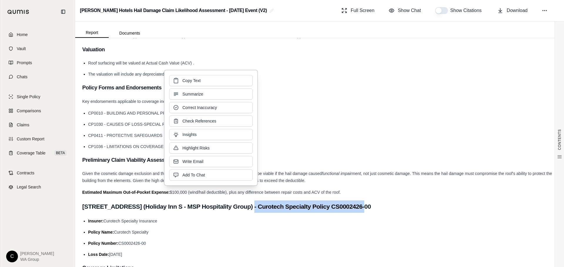
click at [469, 210] on h2 "[STREET_ADDRESS] (Holiday Inn S - MSP Hospitality Group) - Curotech Specialty P…" at bounding box center [319, 207] width 474 height 12
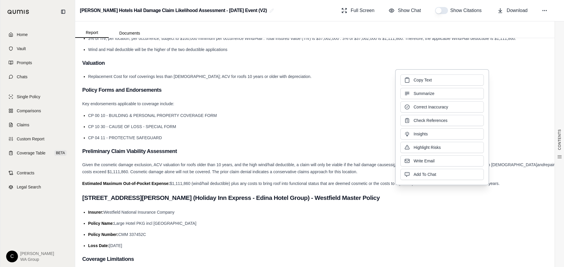
scroll to position [646, 0]
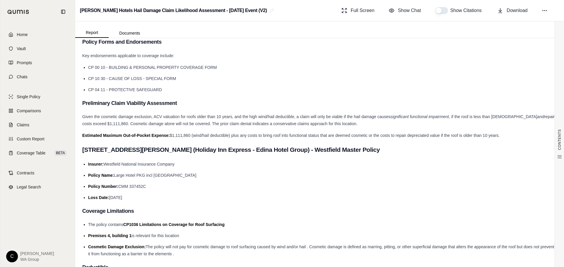
click at [269, 210] on h3 "Coverage Limitations" at bounding box center [319, 211] width 474 height 11
drag, startPoint x: 329, startPoint y: 154, endPoint x: 262, endPoint y: 151, distance: 66.4
click at [262, 151] on h2 "[STREET_ADDRESS][PERSON_NAME] (Holiday Inn Express - Edina Hotel Group) - Westf…" at bounding box center [319, 150] width 474 height 12
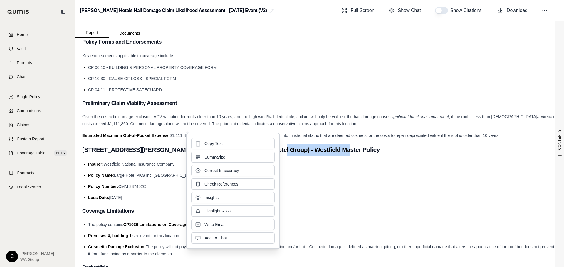
drag, startPoint x: 475, startPoint y: 183, endPoint x: 233, endPoint y: 185, distance: 242.5
click at [469, 183] on ul "Insurer: Westfield National Insurance Company Policy Name: Large Hotel PKG incl…" at bounding box center [319, 181] width 474 height 41
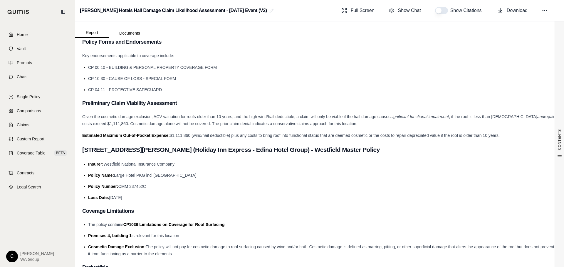
click at [149, 193] on ul "Insurer: Westfield National Insurance Company Policy Name: Large Hotel PKG incl…" at bounding box center [319, 181] width 474 height 41
drag, startPoint x: 149, startPoint y: 187, endPoint x: 89, endPoint y: 187, distance: 60.2
click at [89, 187] on li "Policy Number: CMM 337452C" at bounding box center [322, 186] width 469 height 7
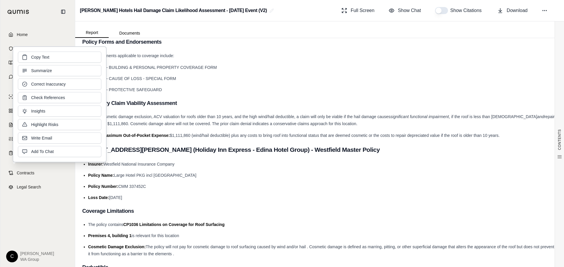
click at [413, 105] on h3 "Preliminary Claim Viability Assessment" at bounding box center [319, 103] width 474 height 11
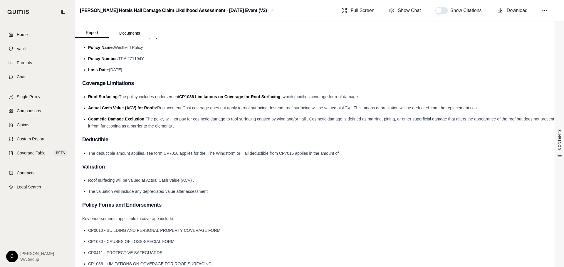
scroll to position [88, 0]
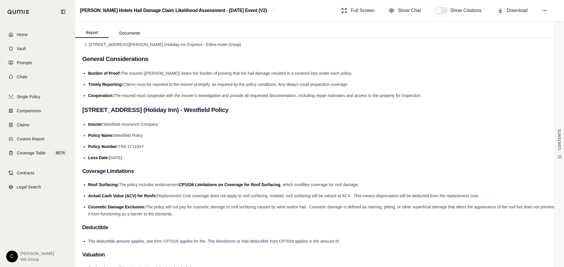
drag, startPoint x: 131, startPoint y: 148, endPoint x: 116, endPoint y: 135, distance: 19.8
click at [116, 135] on ul "Insurer: Westfield Insurance Company Policy Name: Westfield Policy Policy Numbe…" at bounding box center [319, 141] width 474 height 41
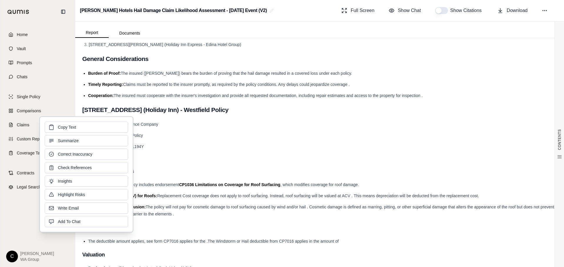
click at [469, 172] on h3 "Coverage Limitations" at bounding box center [319, 171] width 474 height 11
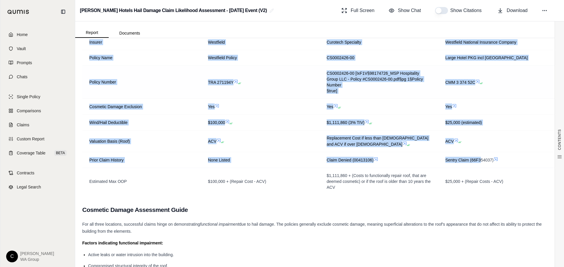
scroll to position [1086, 0]
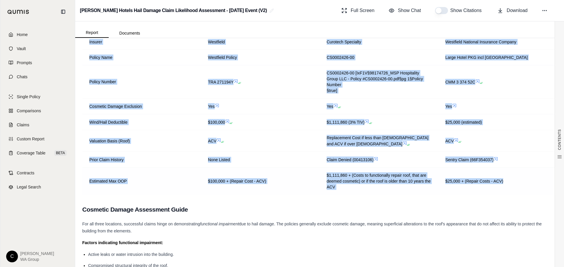
drag, startPoint x: 82, startPoint y: 82, endPoint x: 504, endPoint y: 177, distance: 432.3
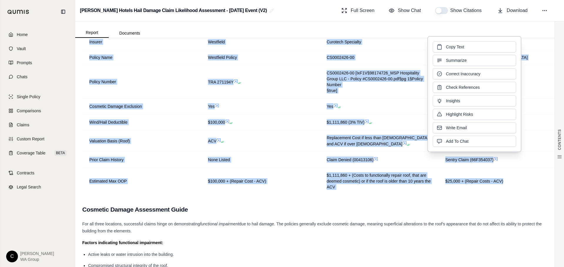
click at [427, 240] on div "Factors indicating functional impairment:" at bounding box center [319, 243] width 474 height 7
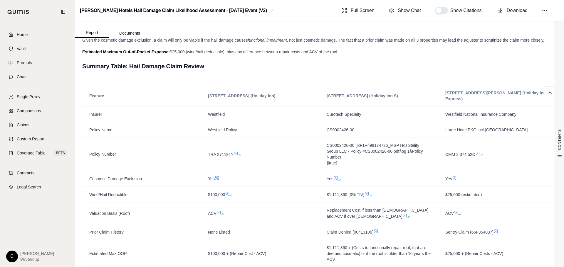
scroll to position [998, 0]
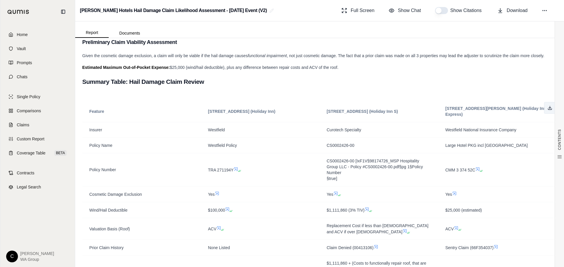
click at [469, 109] on icon at bounding box center [549, 108] width 5 height 5
click at [437, 84] on h2 "Summary Table: Hail Damage Claim Review" at bounding box center [319, 82] width 474 height 12
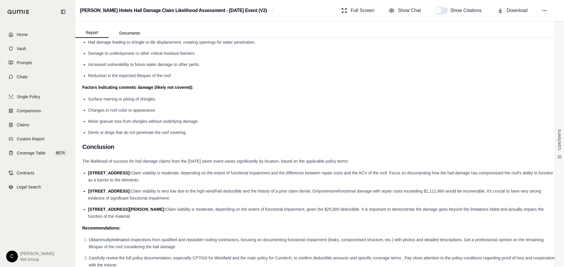
scroll to position [1362, 0]
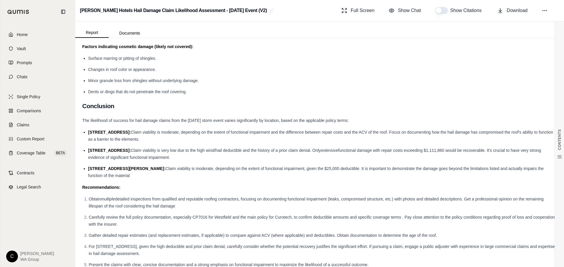
drag, startPoint x: 94, startPoint y: 126, endPoint x: 553, endPoint y: 161, distance: 459.9
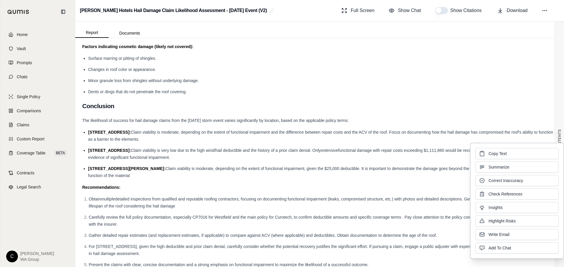
click at [414, 117] on div "The likelihood of success for hail damage claims from the [DATE] storm event va…" at bounding box center [319, 120] width 474 height 7
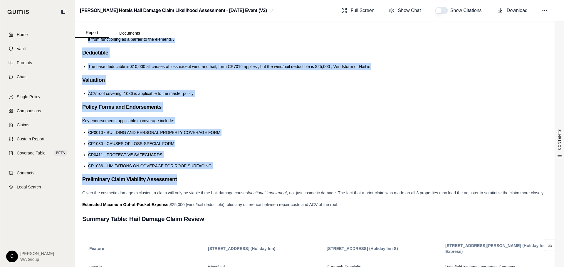
scroll to position [881, 0]
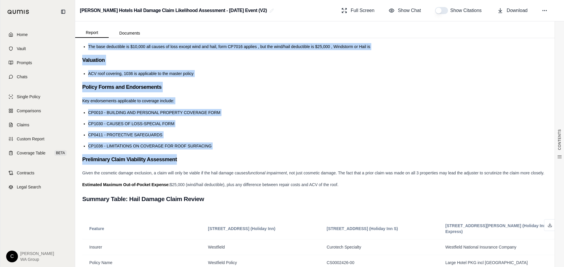
drag, startPoint x: 83, startPoint y: 80, endPoint x: 352, endPoint y: 183, distance: 287.5
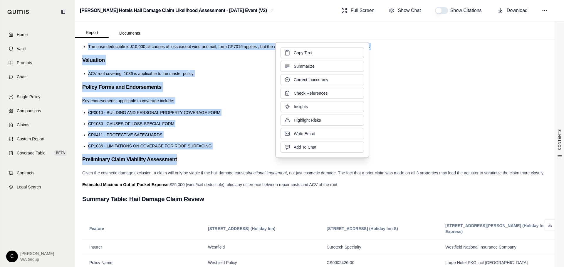
click at [440, 115] on li "CP0010 - BUILDING AND PERSONAL PROPERTY COVERAGE FORM" at bounding box center [322, 112] width 469 height 7
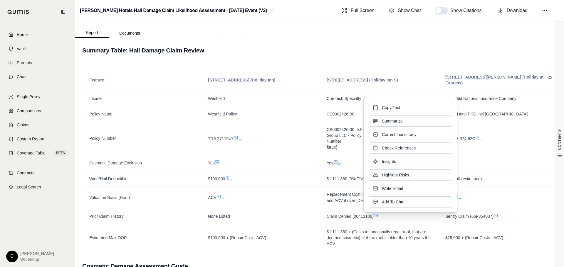
scroll to position [1086, 0]
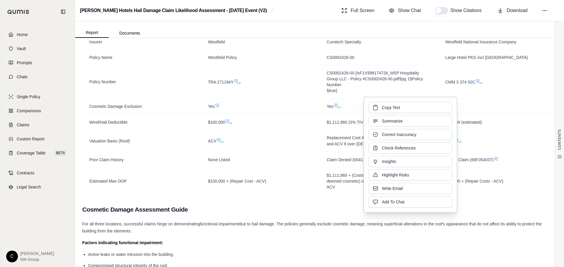
click at [357, 99] on td "Yes" at bounding box center [378, 107] width 119 height 16
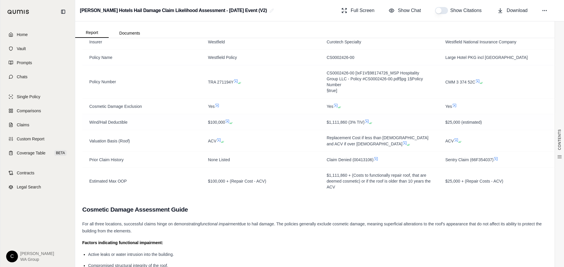
click at [365, 120] on icon at bounding box center [367, 122] width 4 height 4
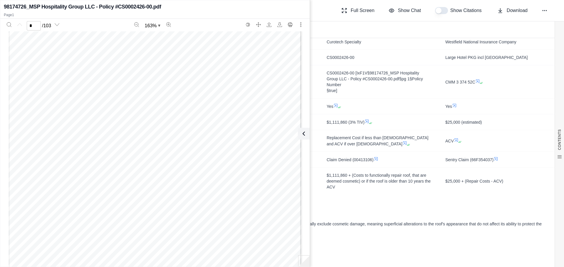
scroll to position [117, 0]
click at [416, 114] on td "$1,111,860 (3% TIV)" at bounding box center [378, 122] width 119 height 16
click at [305, 133] on icon at bounding box center [302, 133] width 7 height 7
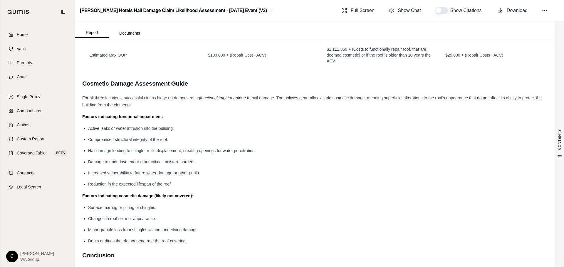
scroll to position [1233, 0]
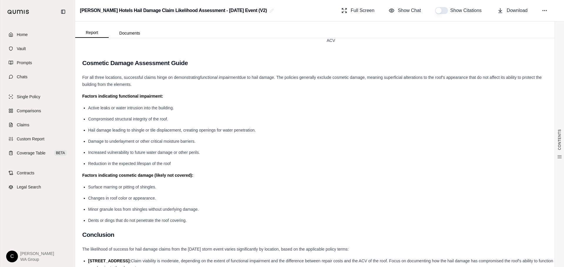
drag, startPoint x: 231, startPoint y: 201, endPoint x: 225, endPoint y: 205, distance: 7.9
click at [231, 206] on li "Minor granule loss from shingles without underlying damage." at bounding box center [322, 209] width 469 height 7
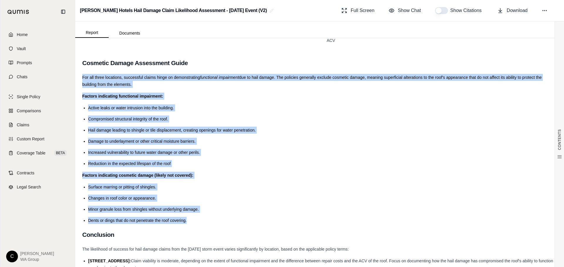
drag, startPoint x: 191, startPoint y: 217, endPoint x: 83, endPoint y: 73, distance: 179.5
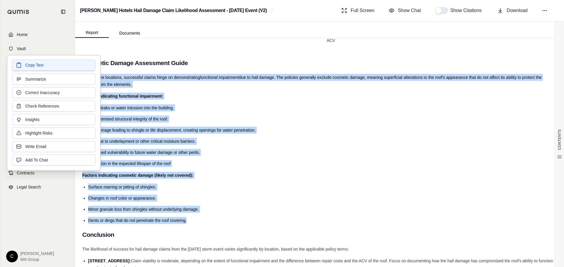
click at [64, 67] on button "Copy Text" at bounding box center [53, 65] width 83 height 11
